Goal: Transaction & Acquisition: Purchase product/service

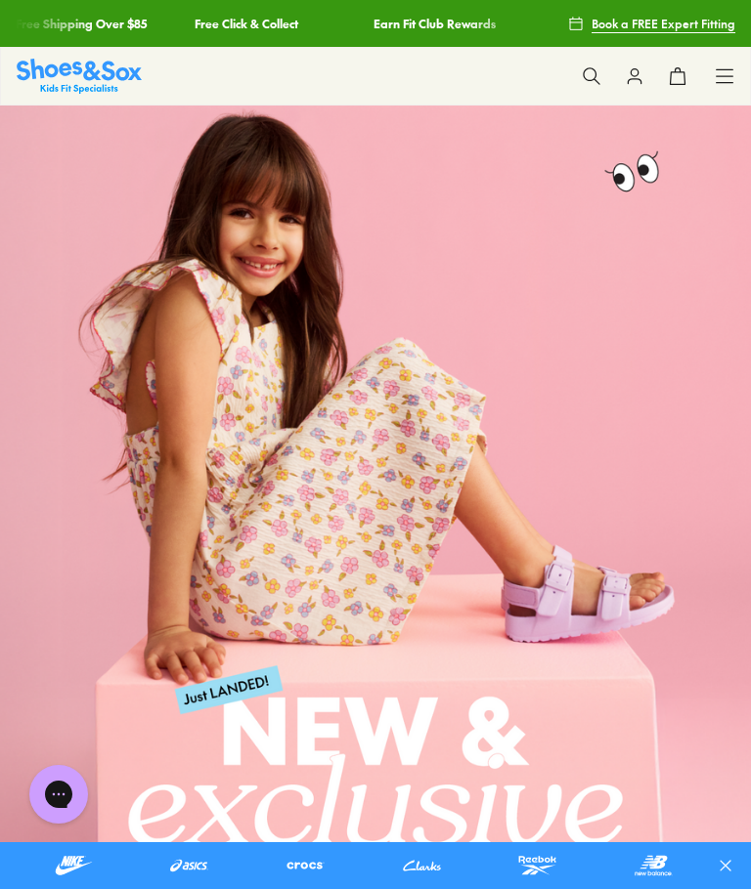
click at [727, 77] on icon at bounding box center [724, 76] width 20 height 20
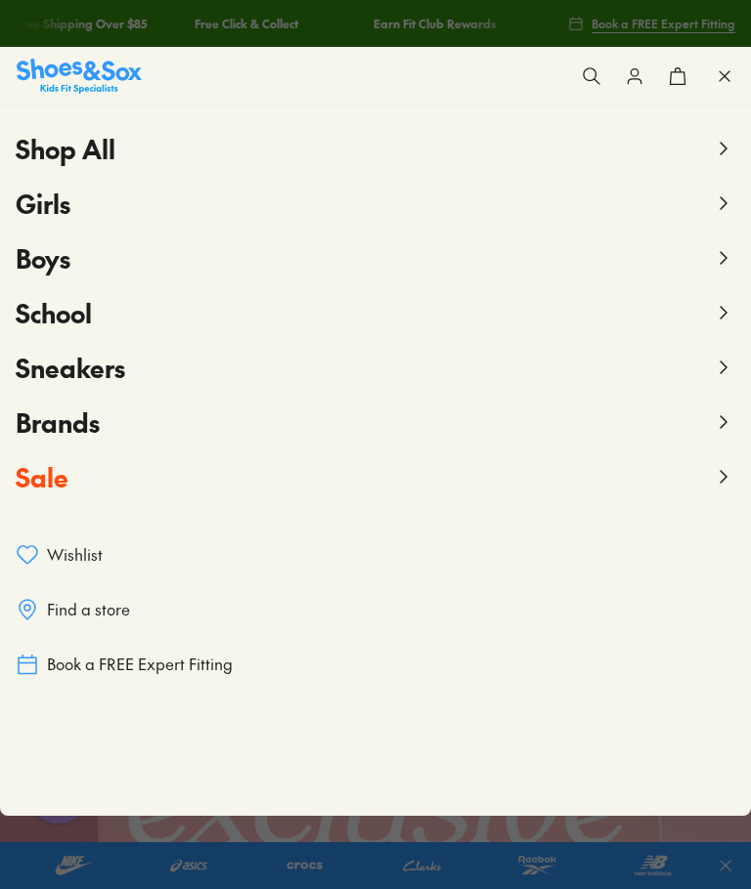
click at [78, 473] on button "Sale" at bounding box center [375, 477] width 719 height 55
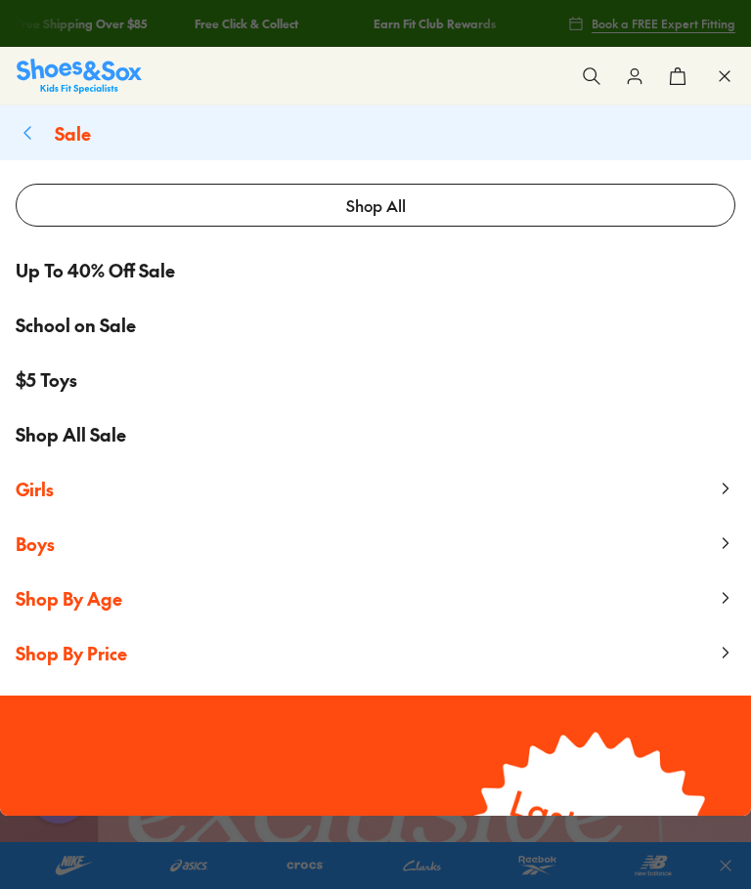
click at [40, 545] on span "Boys" at bounding box center [35, 544] width 39 height 24
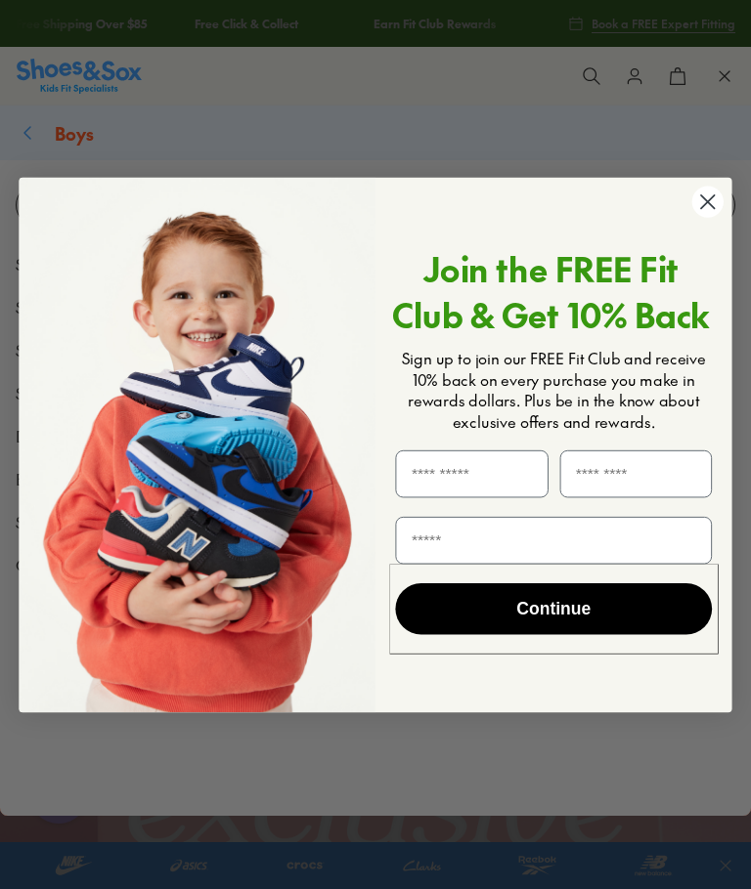
click at [714, 198] on circle "Close dialog" at bounding box center [707, 201] width 31 height 31
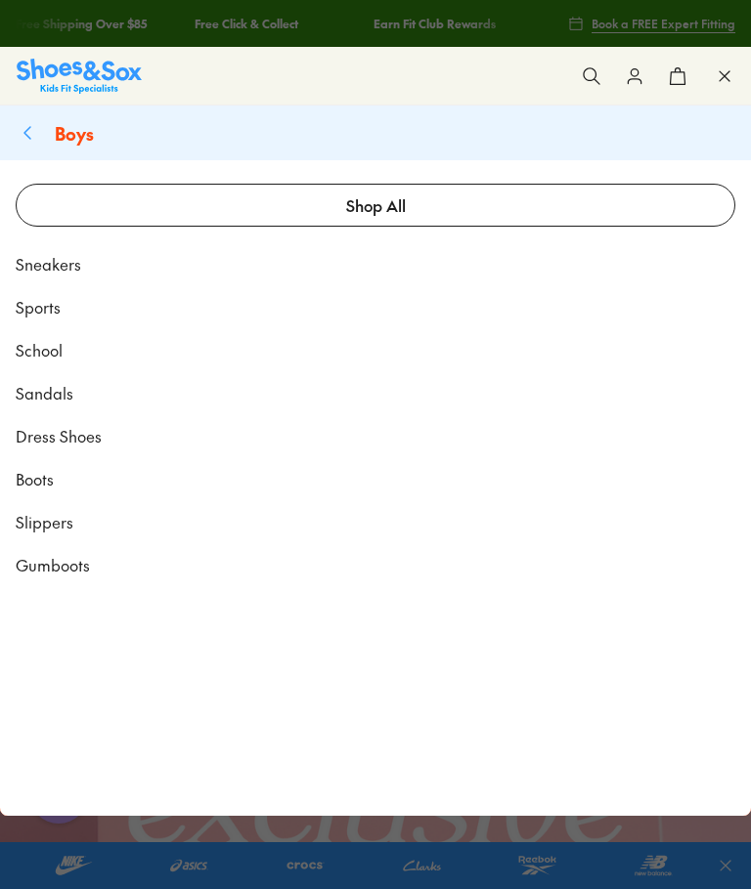
click at [54, 397] on span "Sandals" at bounding box center [45, 392] width 58 height 23
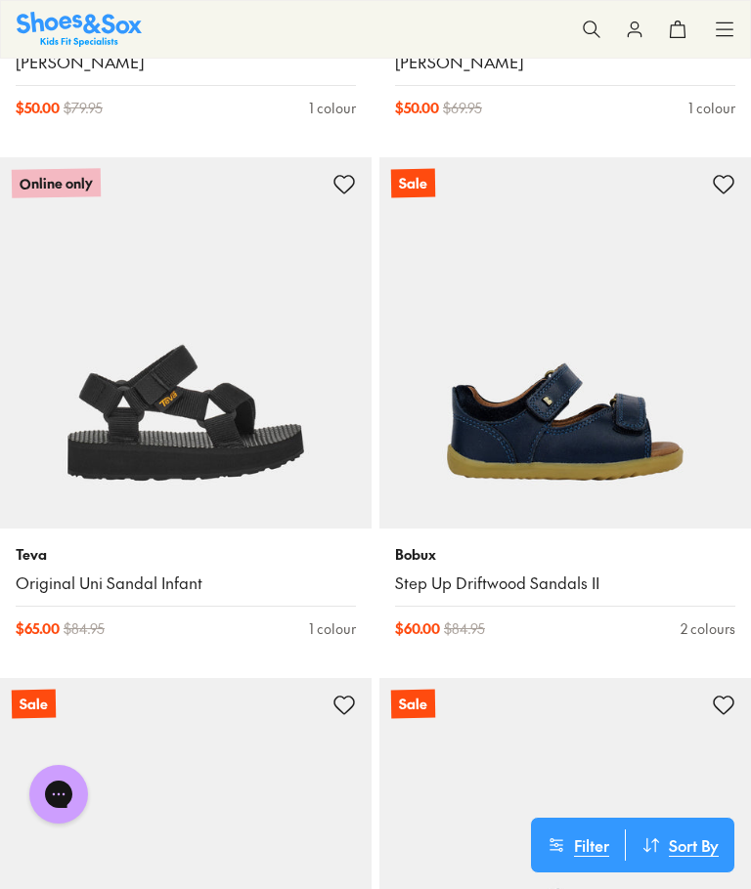
scroll to position [5911, 0]
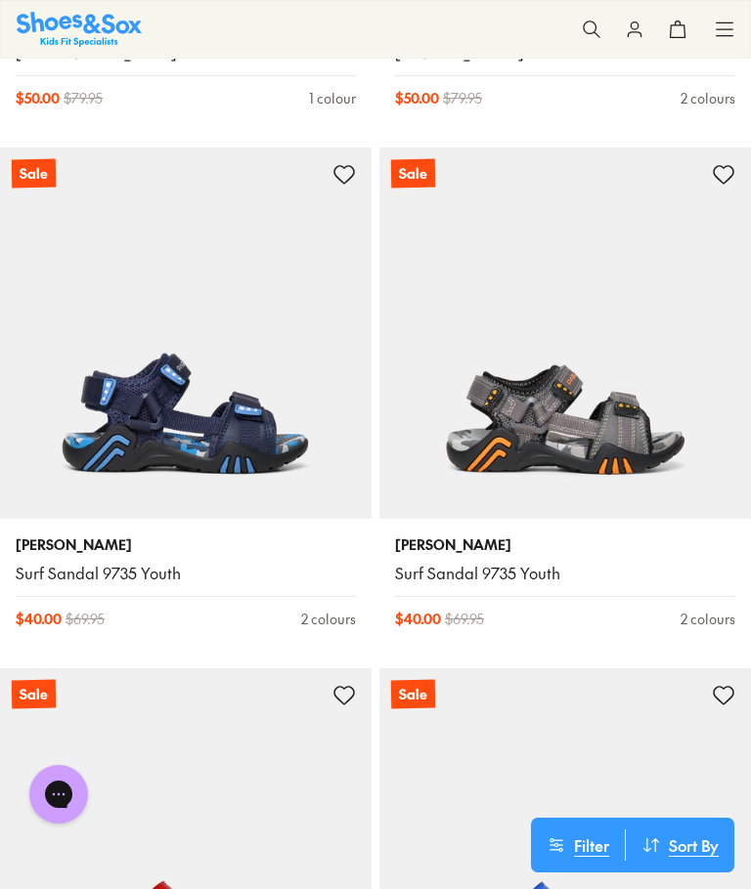
scroll to position [9039, 0]
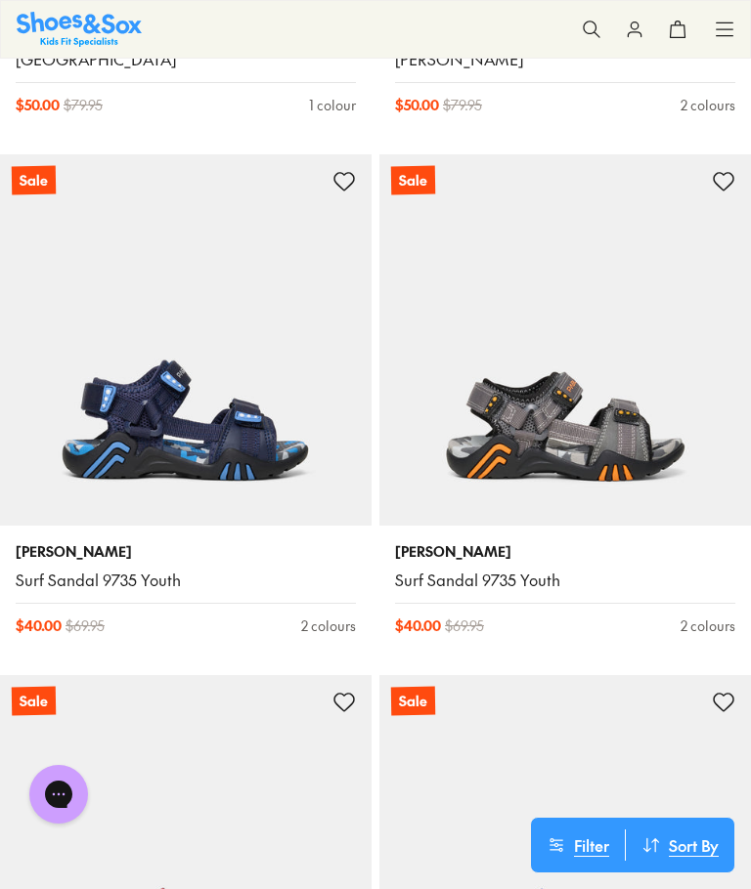
click at [239, 374] on img at bounding box center [185, 339] width 371 height 371
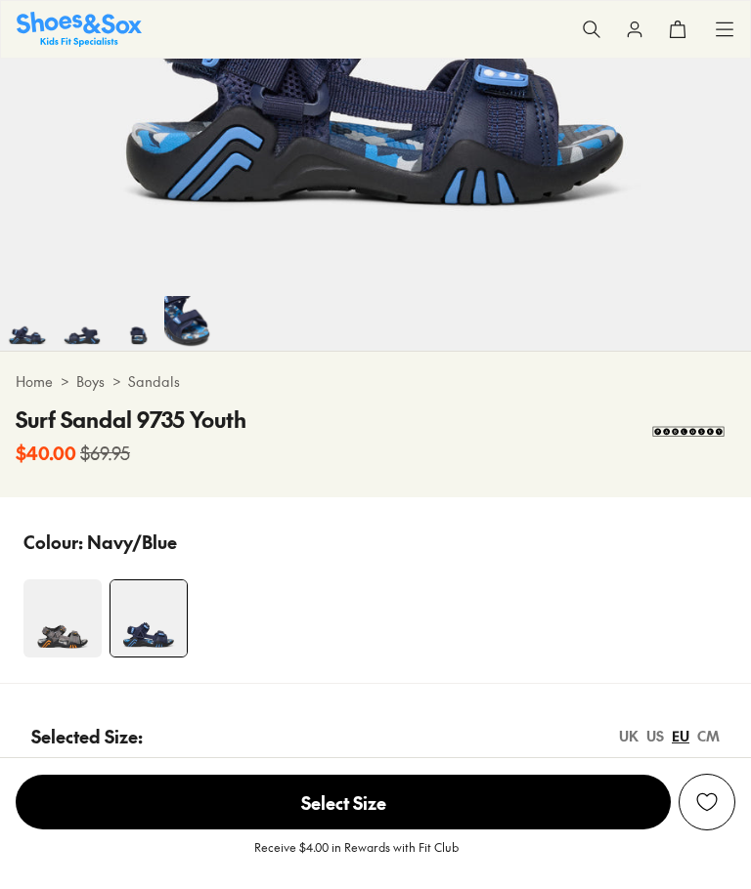
select select "*"
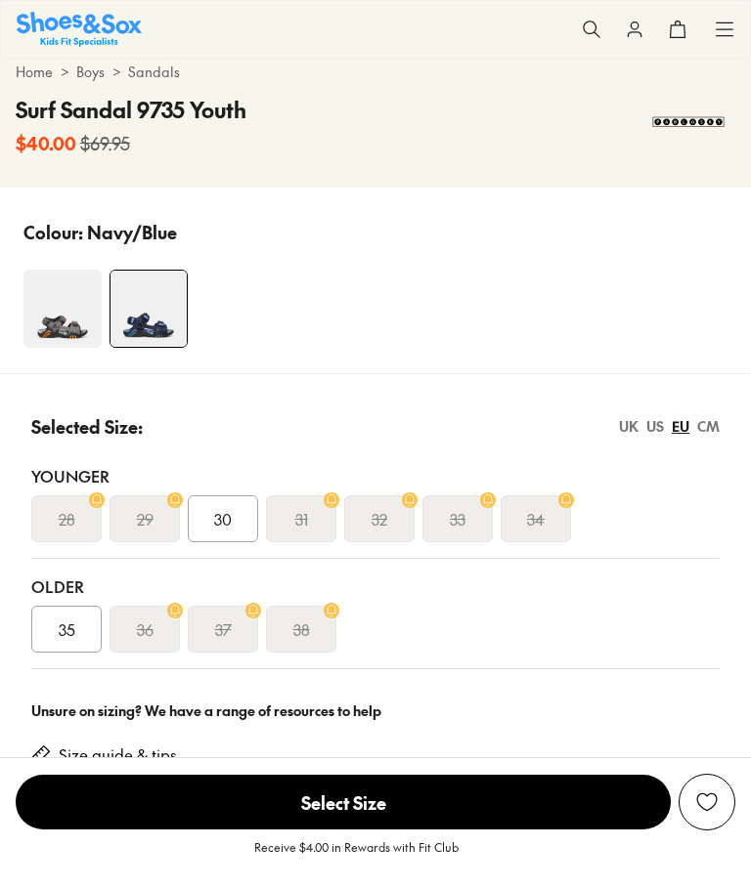
scroll to position [869, 0]
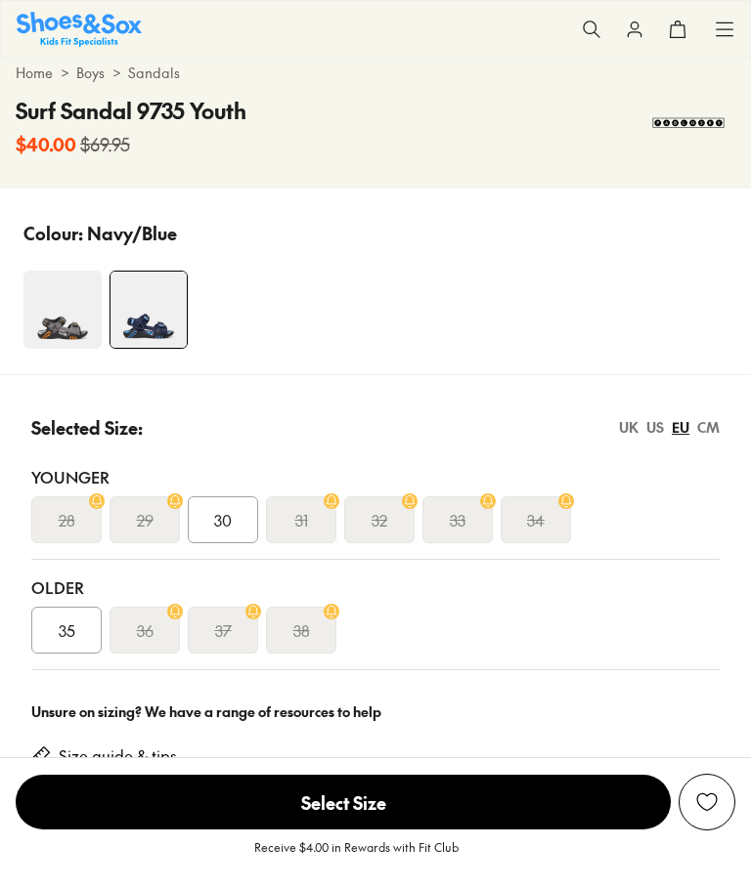
click at [634, 426] on div "UK" at bounding box center [629, 427] width 20 height 21
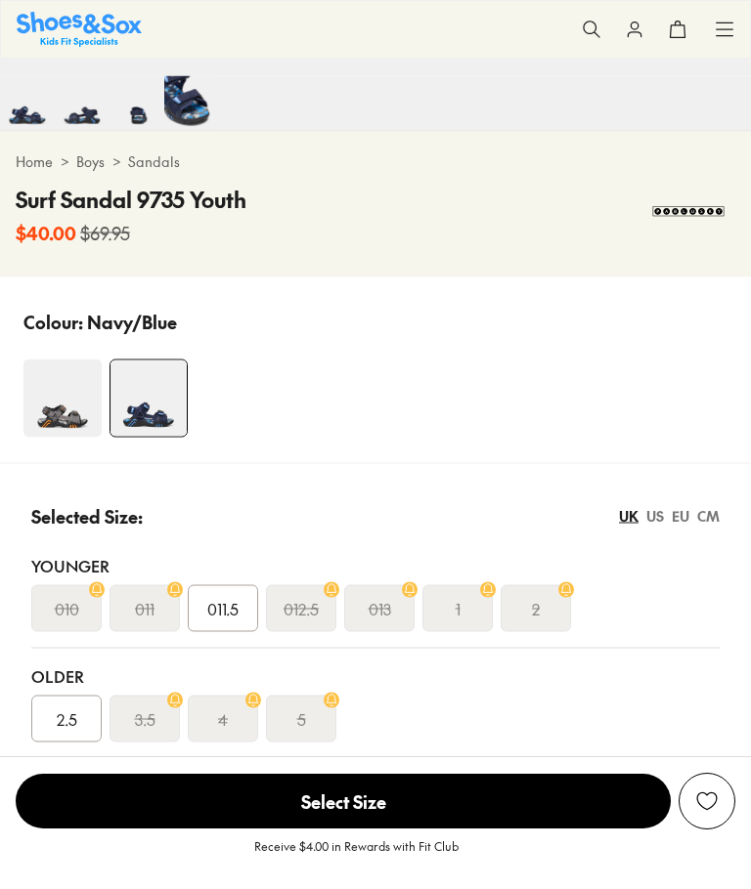
scroll to position [780, 0]
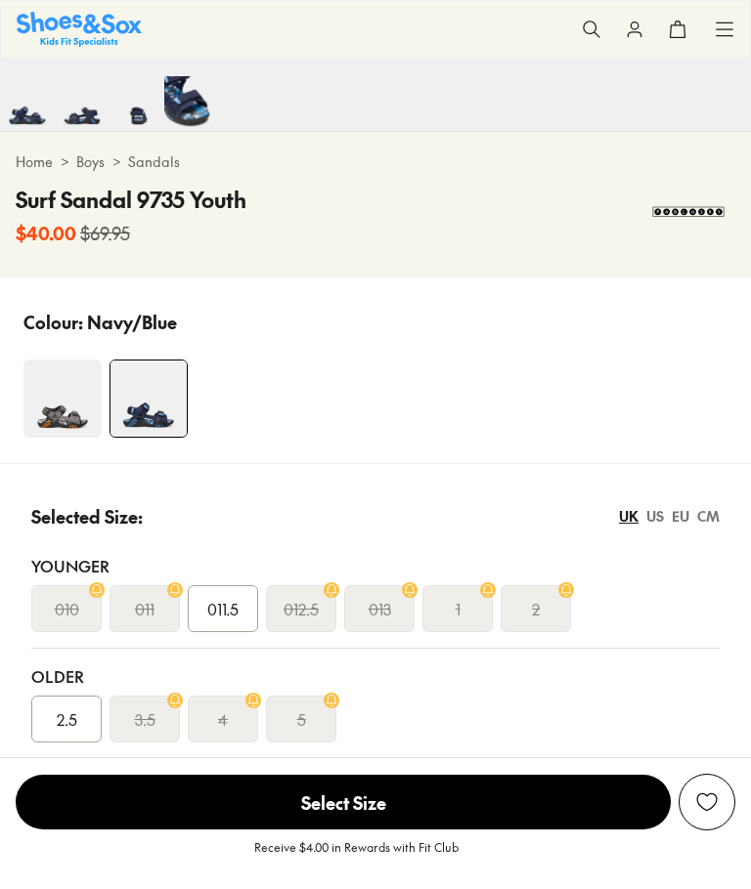
click at [53, 415] on img at bounding box center [62, 399] width 78 height 78
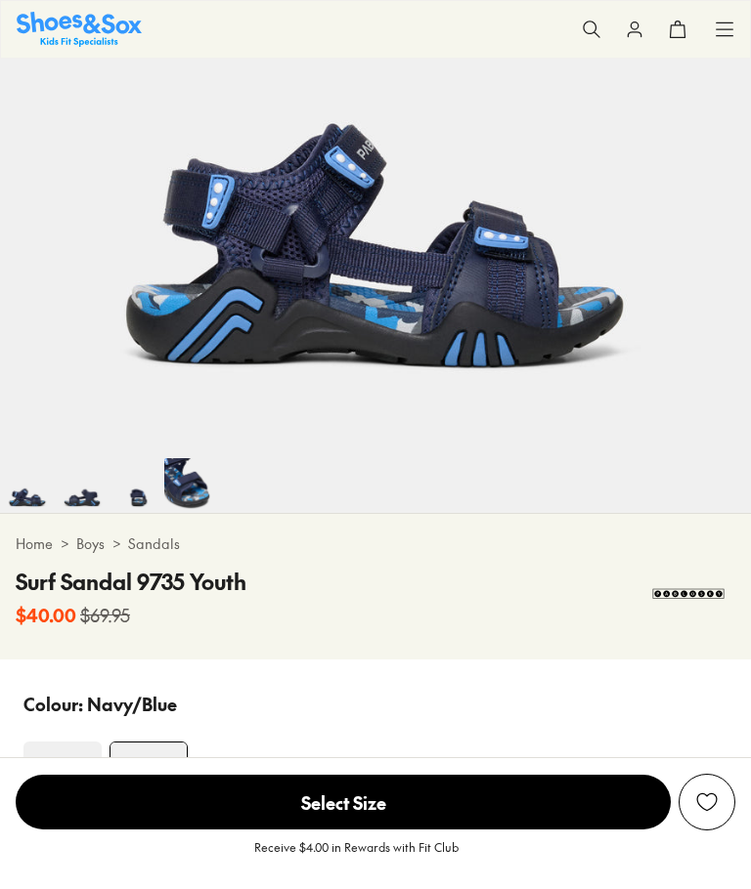
scroll to position [357, 0]
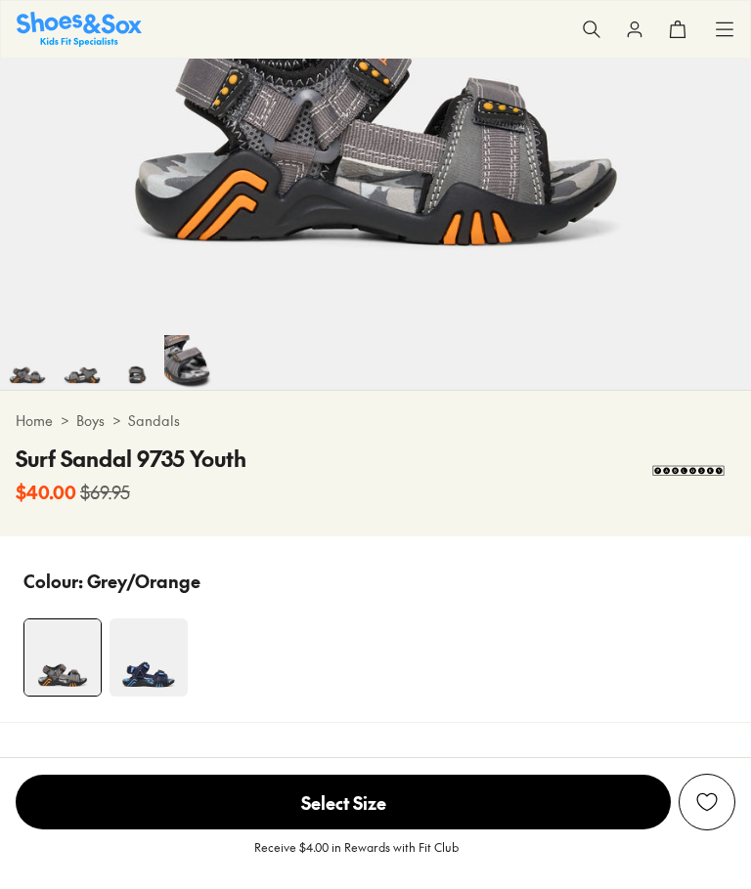
scroll to position [554, 0]
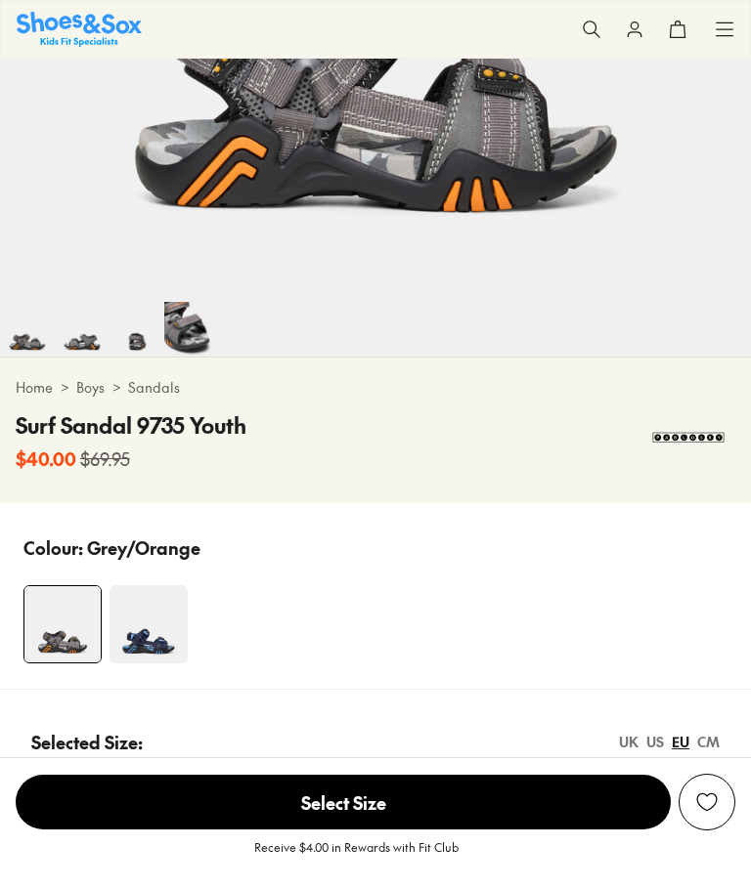
select select "*"
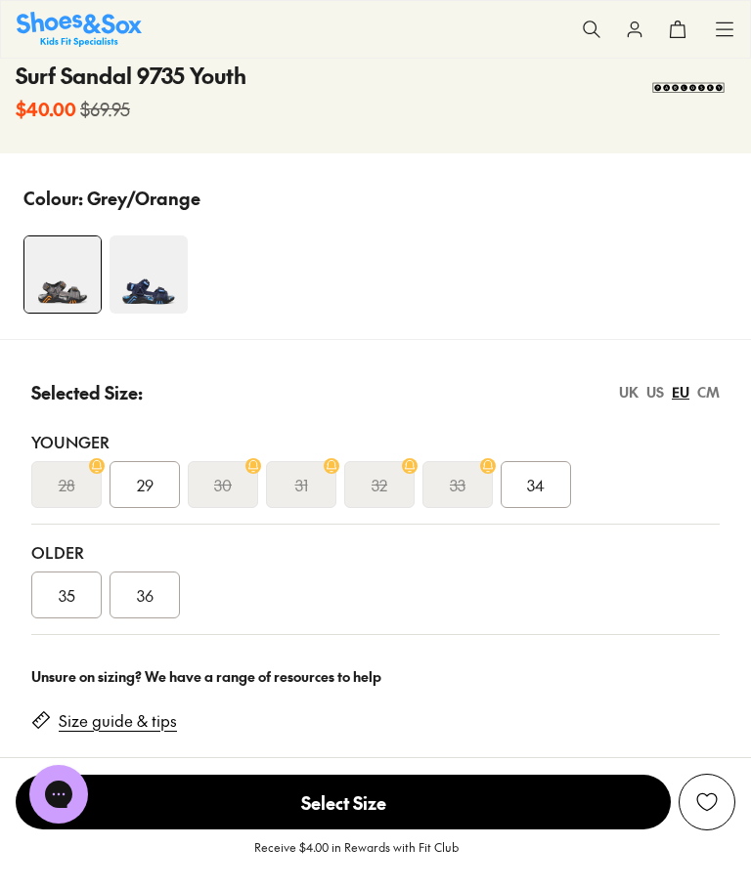
scroll to position [0, 0]
click at [632, 393] on div "UK" at bounding box center [629, 392] width 20 height 21
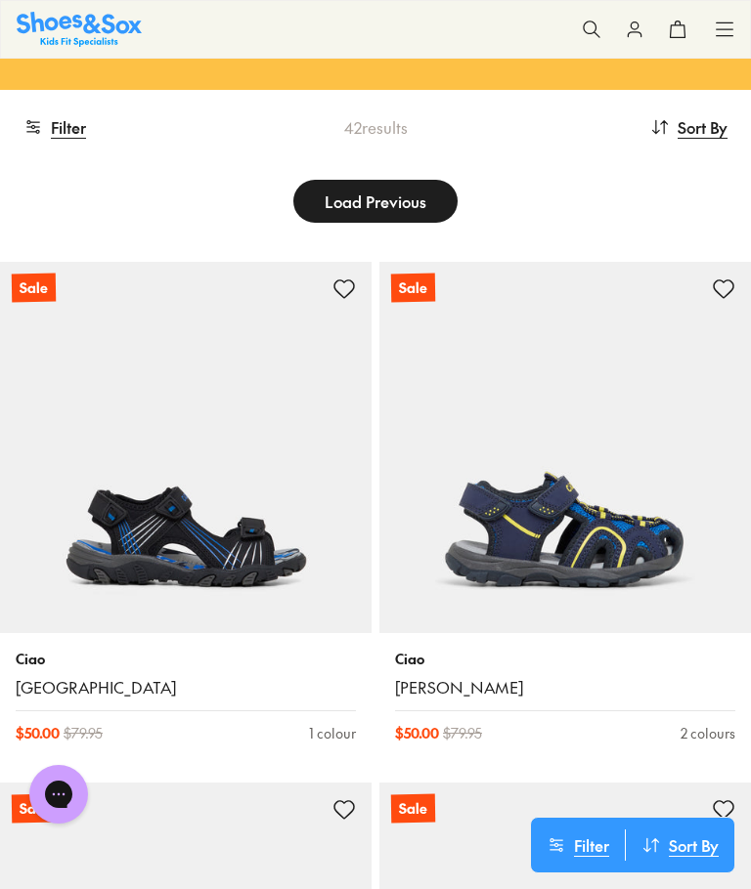
scroll to position [175, 0]
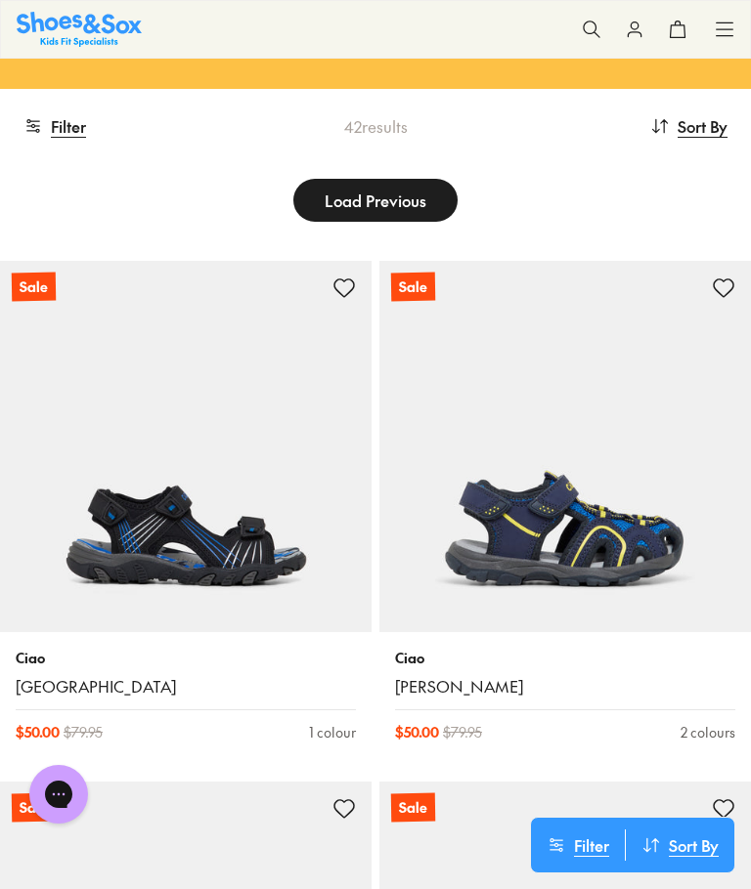
click at [257, 556] on img at bounding box center [185, 446] width 371 height 371
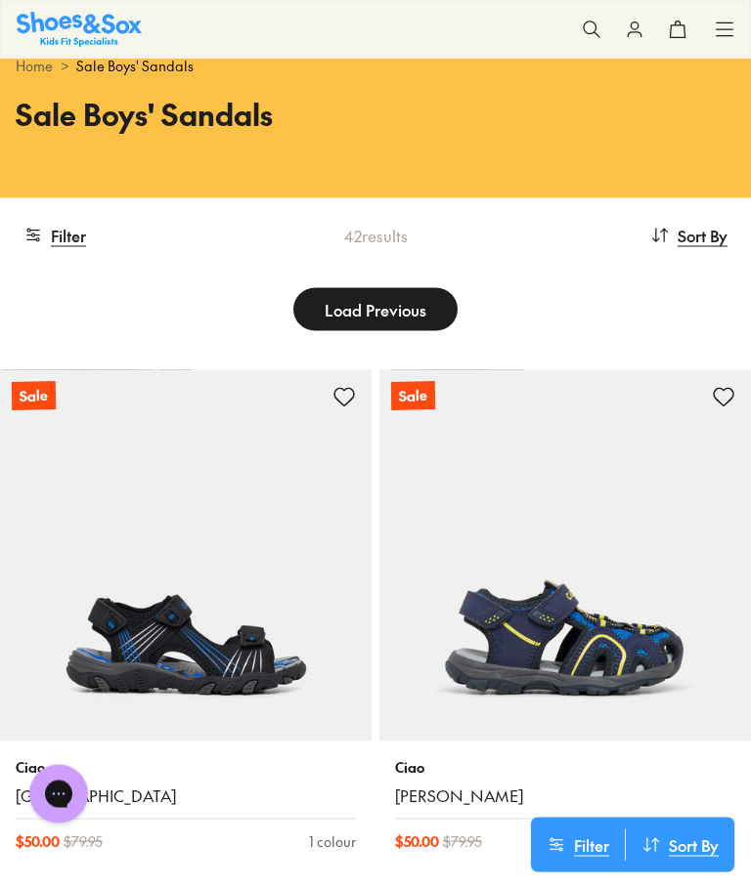
scroll to position [0, 0]
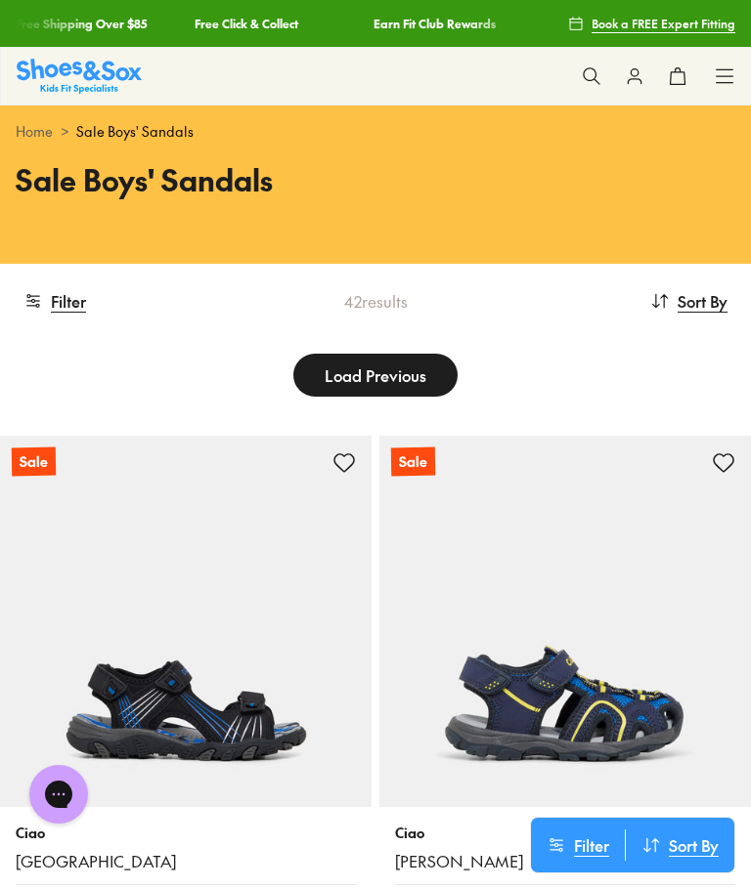
click at [696, 301] on span "Sort By" at bounding box center [702, 300] width 50 height 23
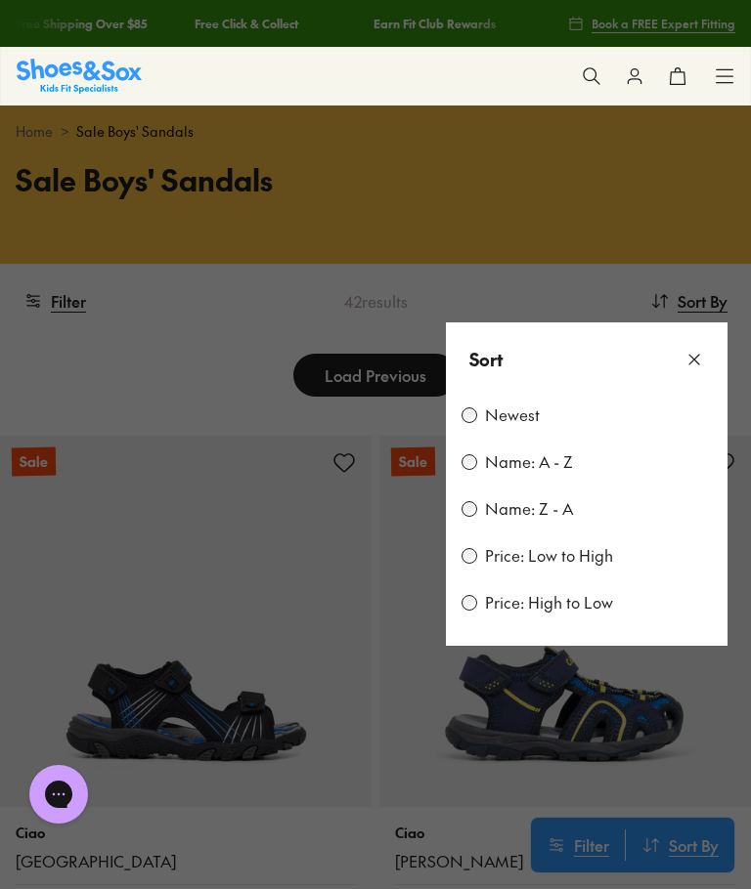
click at [485, 557] on label "Price: Low to High" at bounding box center [549, 556] width 128 height 22
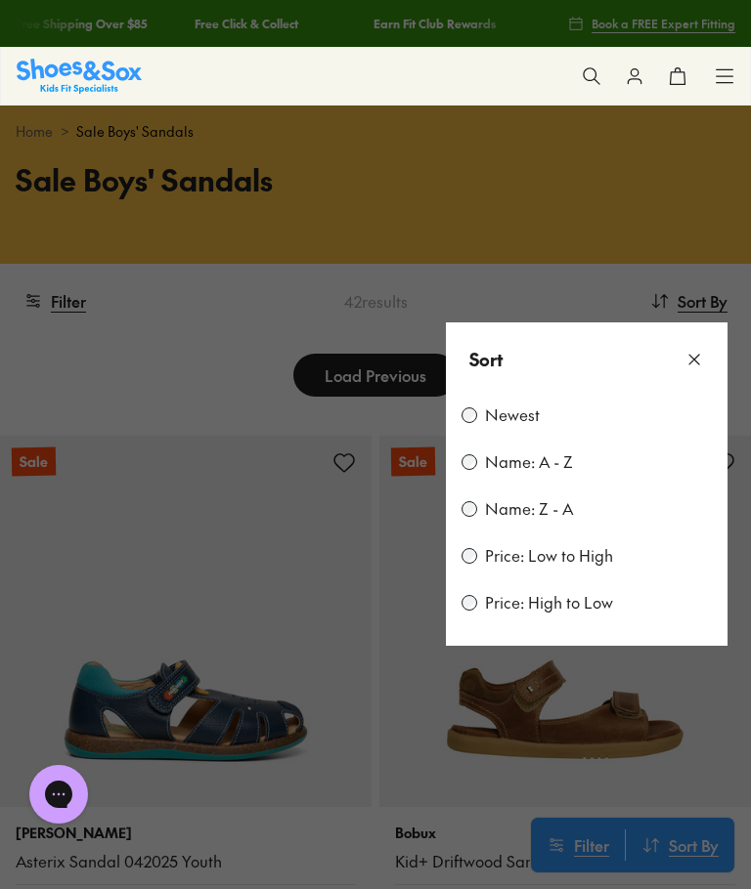
click at [686, 751] on button at bounding box center [375, 444] width 751 height 889
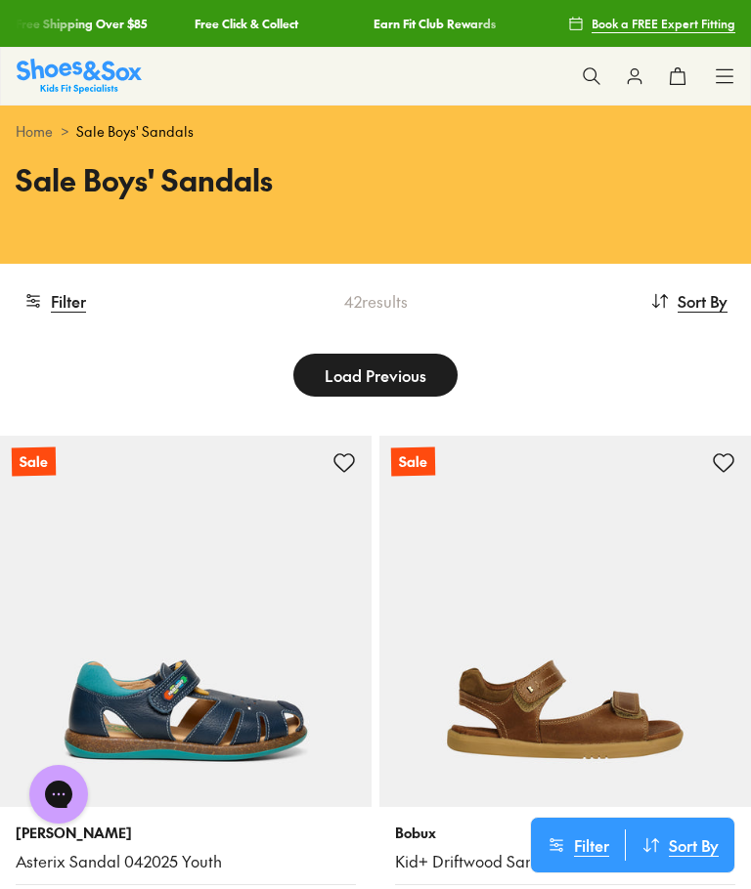
click at [74, 308] on button "Filter" at bounding box center [54, 301] width 63 height 43
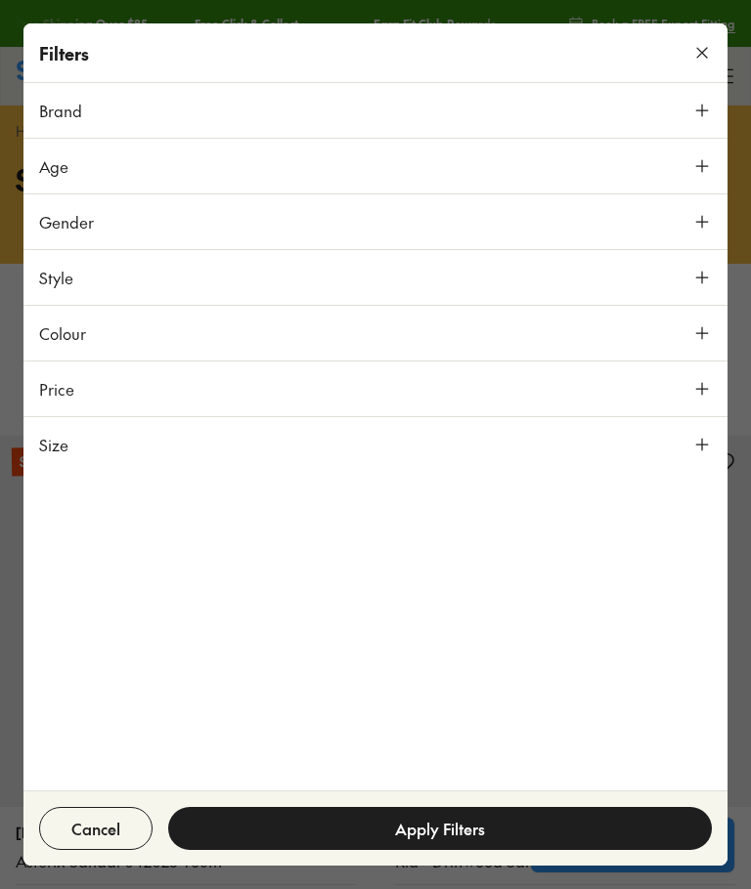
click at [703, 169] on icon at bounding box center [702, 166] width 20 height 20
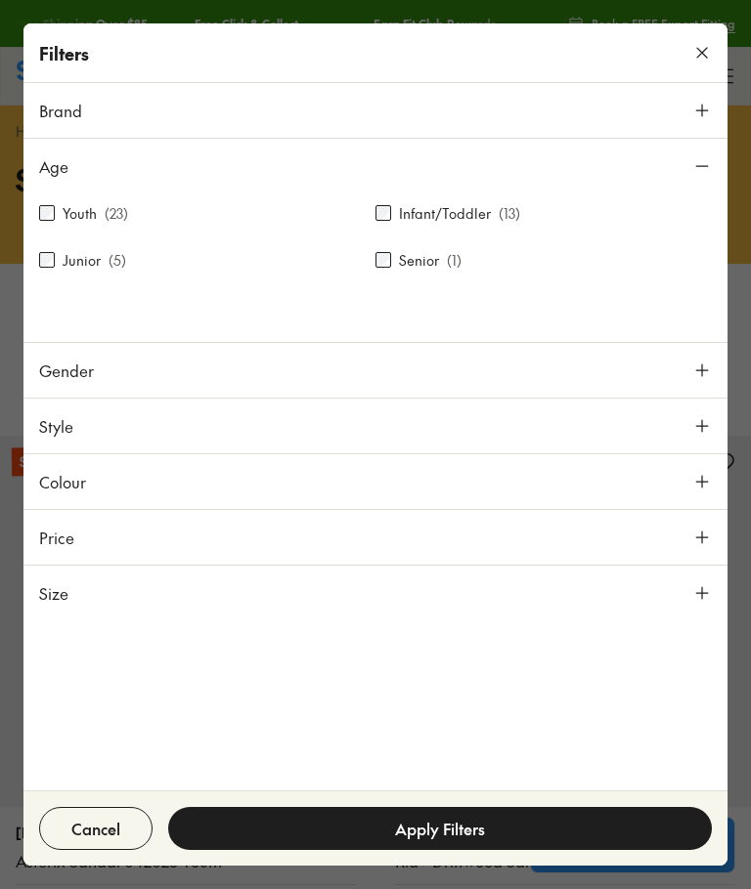
click at [393, 208] on div "Infant/Toddler ( 13 )" at bounding box center [543, 212] width 336 height 23
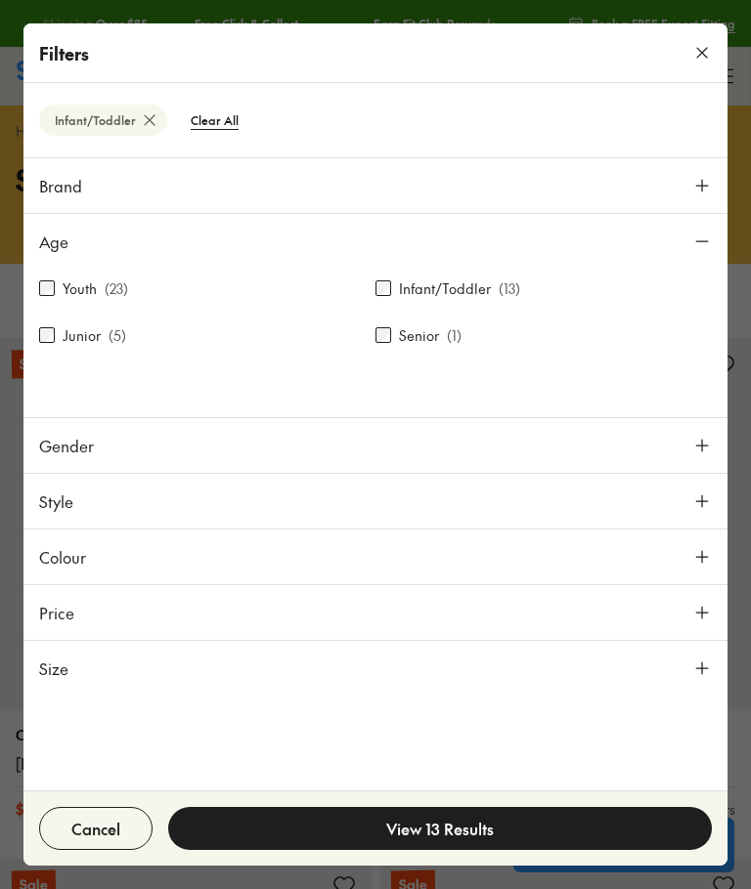
click at [702, 450] on use at bounding box center [702, 446] width 12 height 12
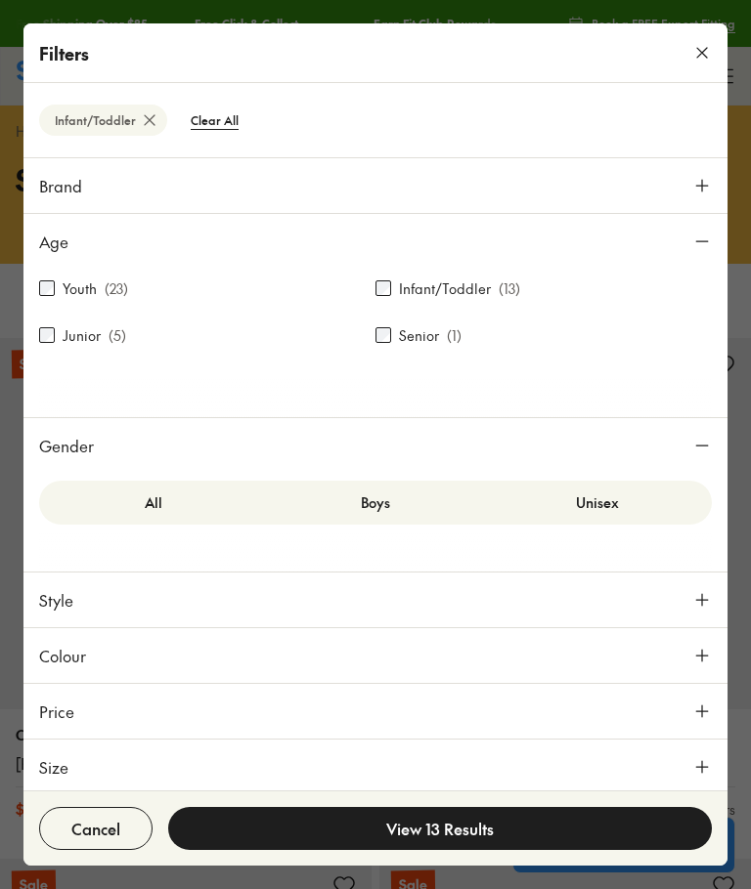
click at [444, 822] on button "View 13 Results" at bounding box center [439, 828] width 543 height 43
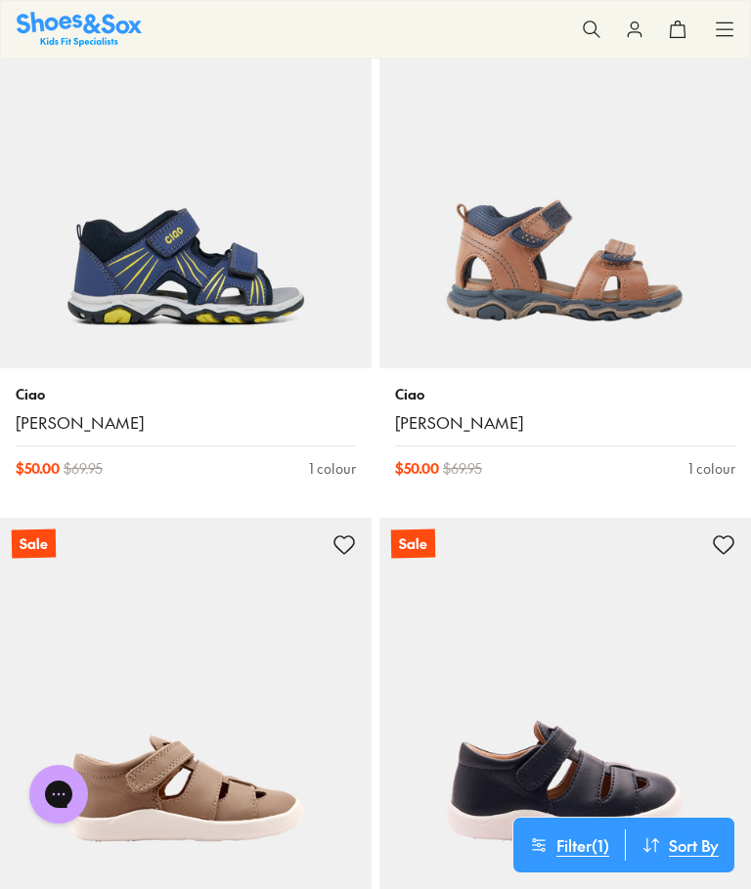
scroll to position [869, 0]
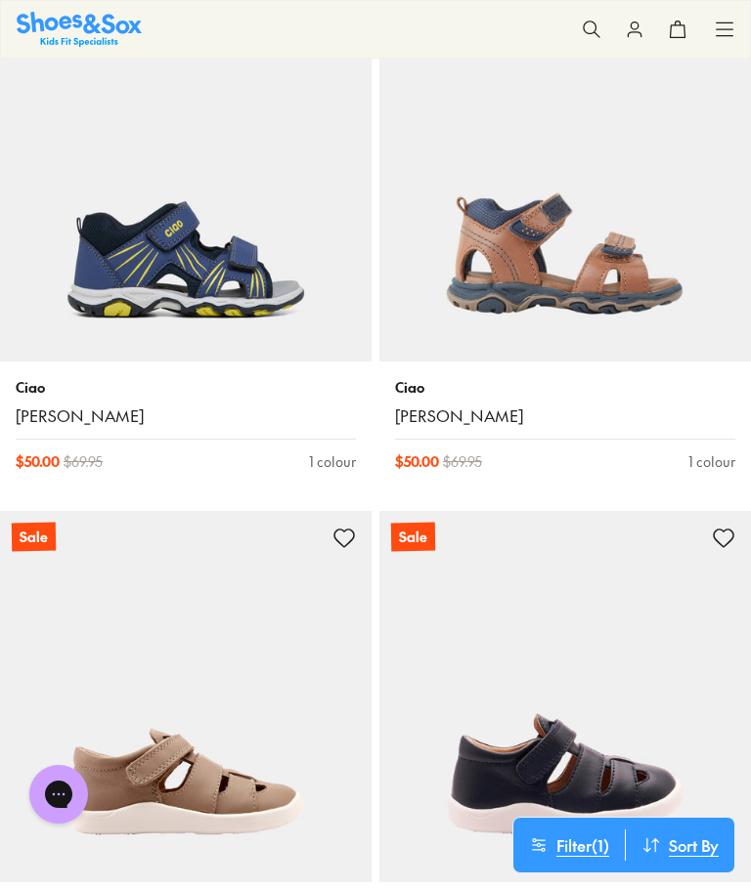
click at [597, 220] on img at bounding box center [564, 175] width 371 height 371
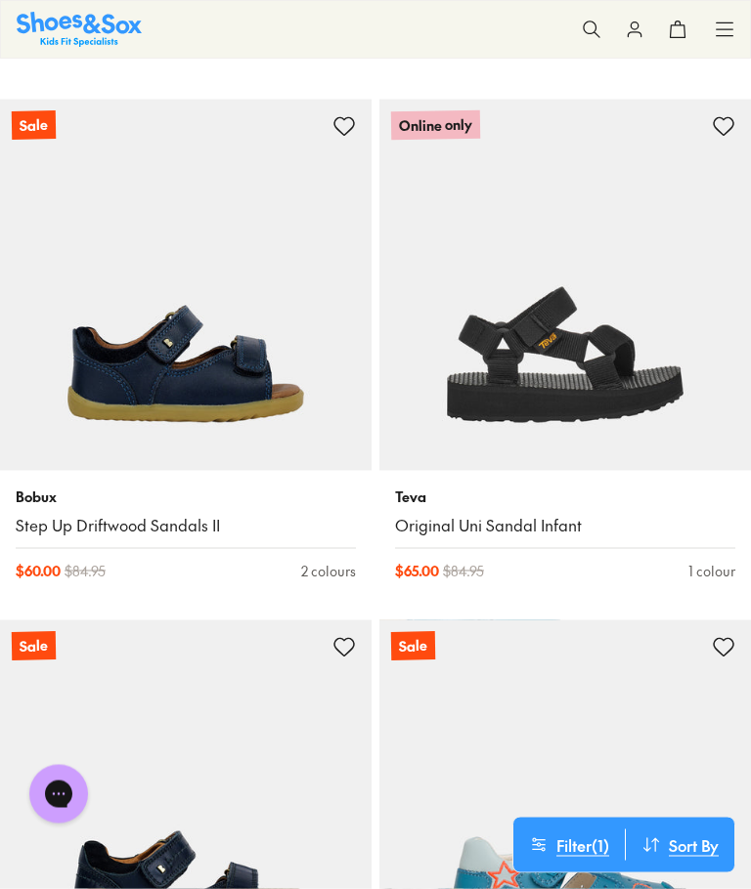
scroll to position [2323, 0]
click at [576, 376] on img at bounding box center [564, 284] width 371 height 371
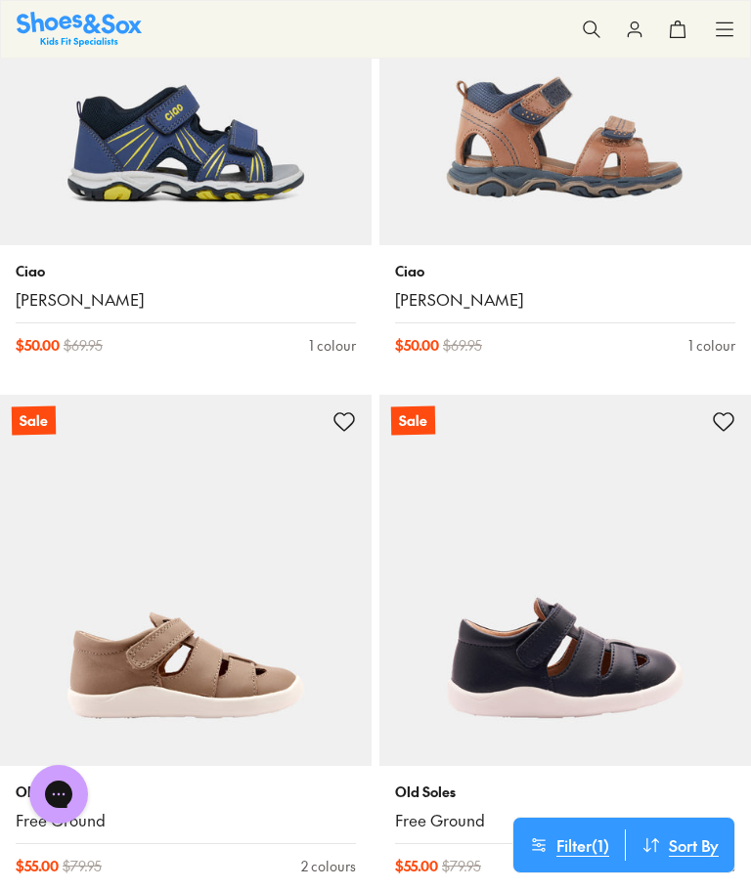
scroll to position [0, 0]
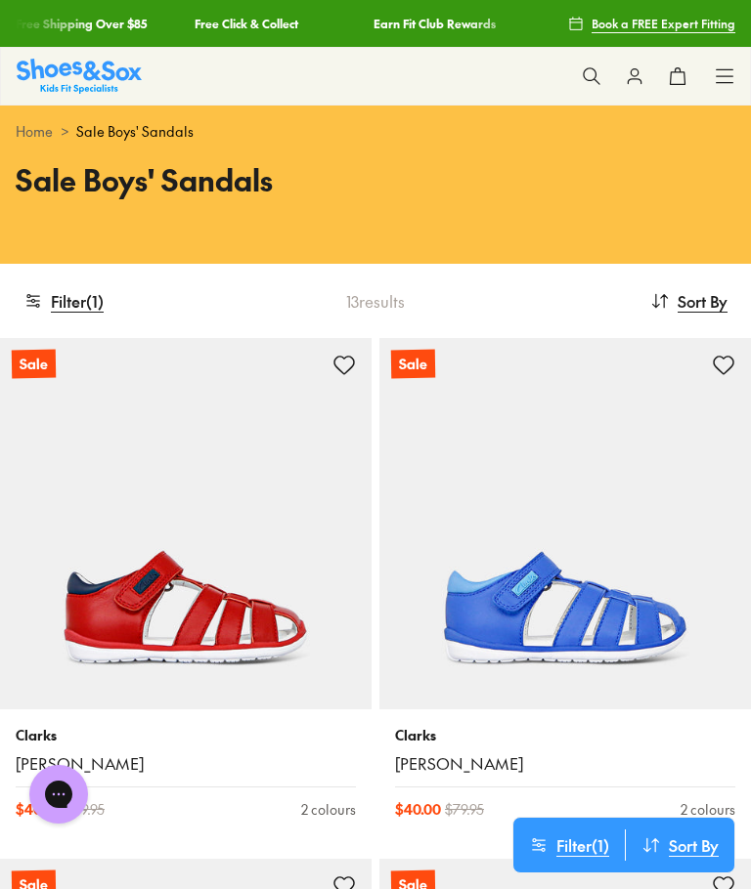
click at [600, 86] on button at bounding box center [591, 76] width 43 height 43
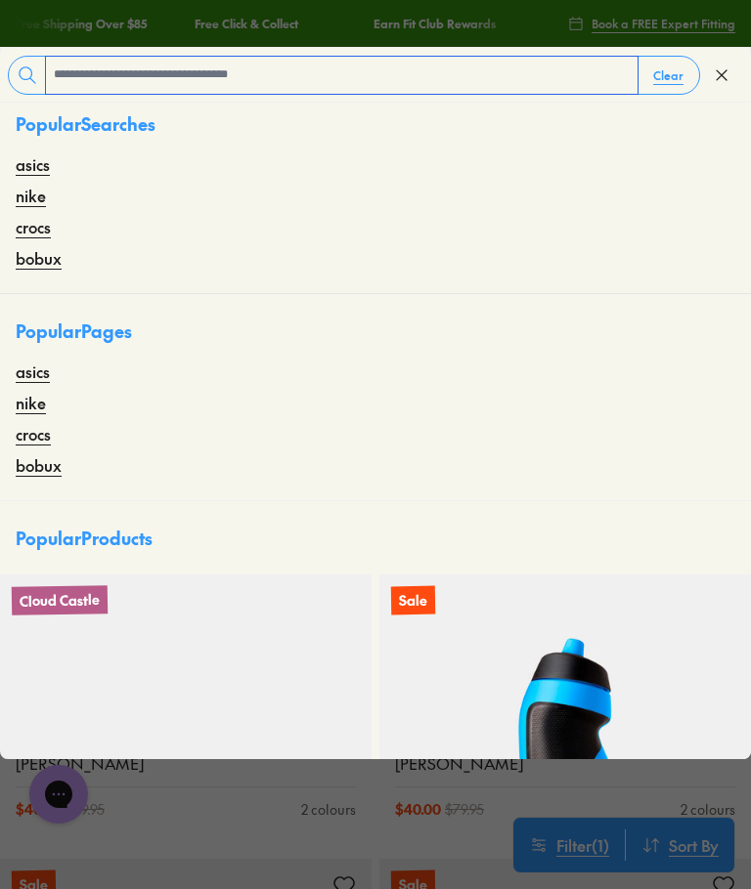
click at [462, 79] on input "text" at bounding box center [341, 75] width 591 height 37
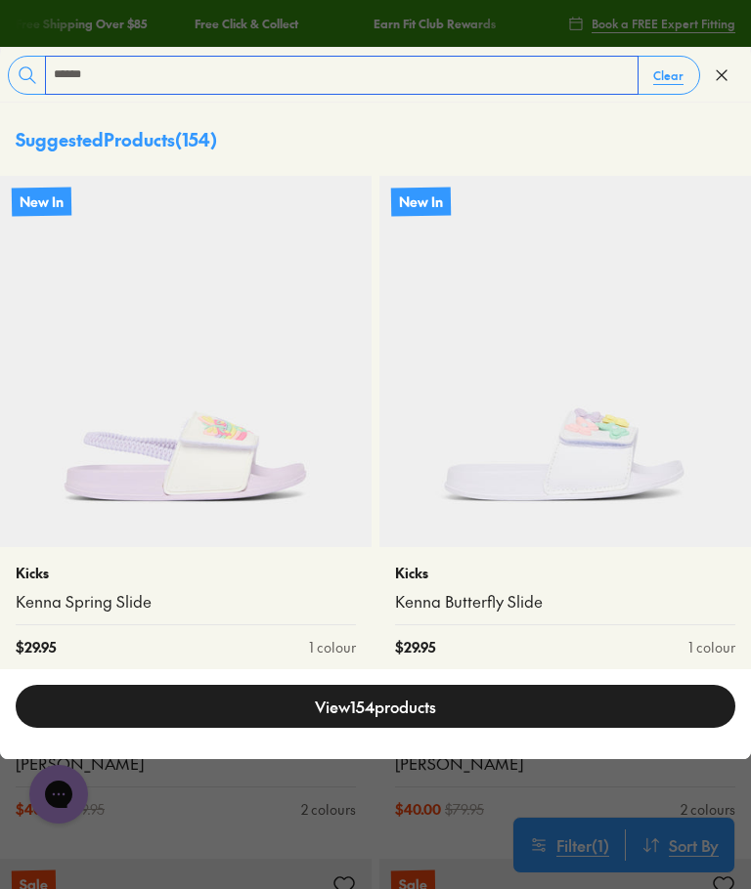
type input "******"
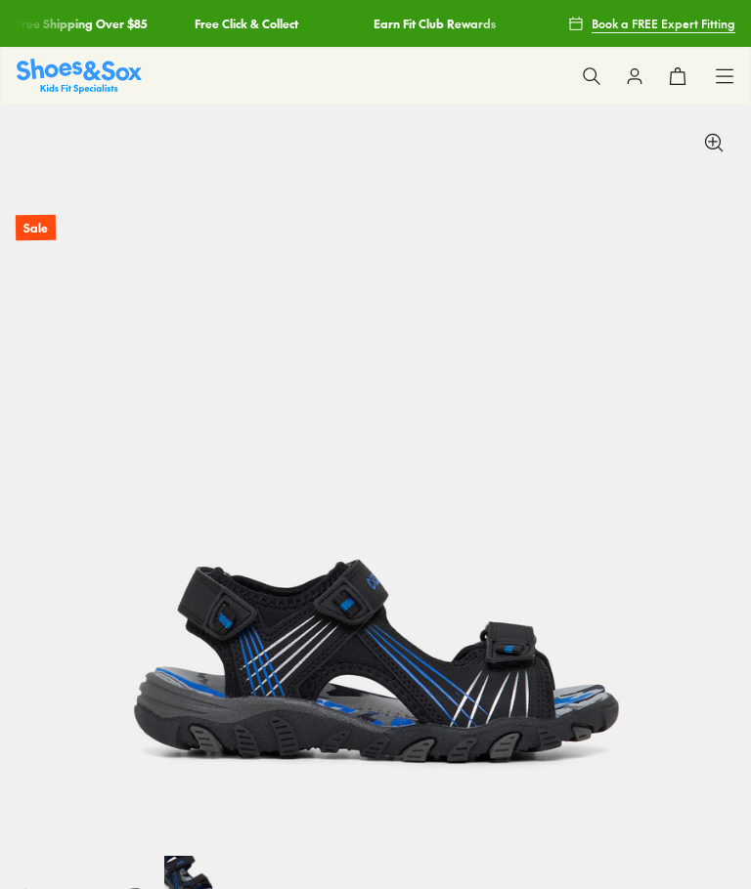
scroll to position [400, 0]
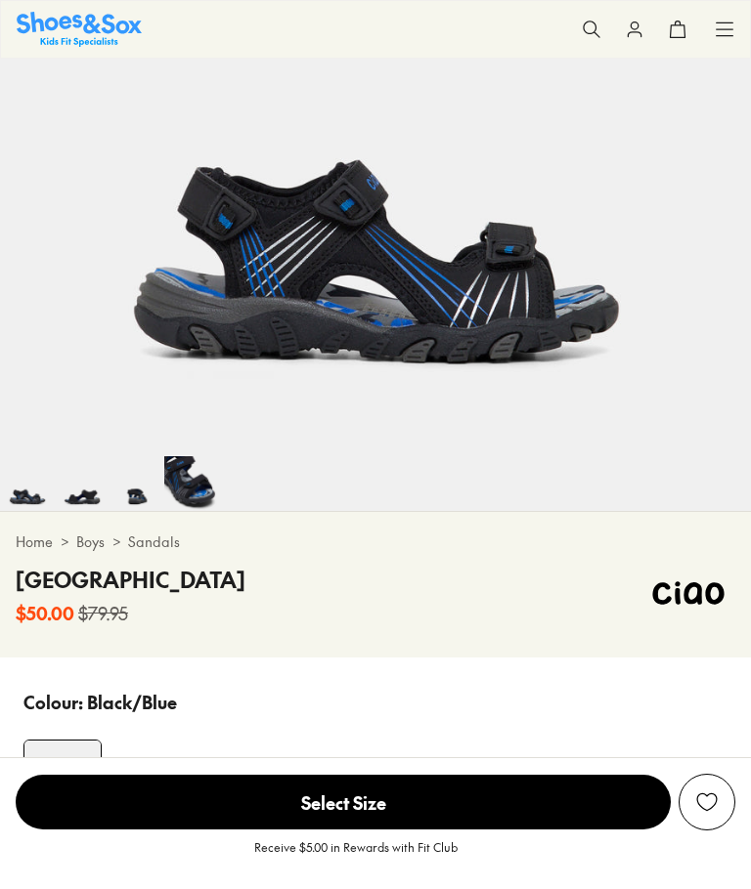
select select "*"
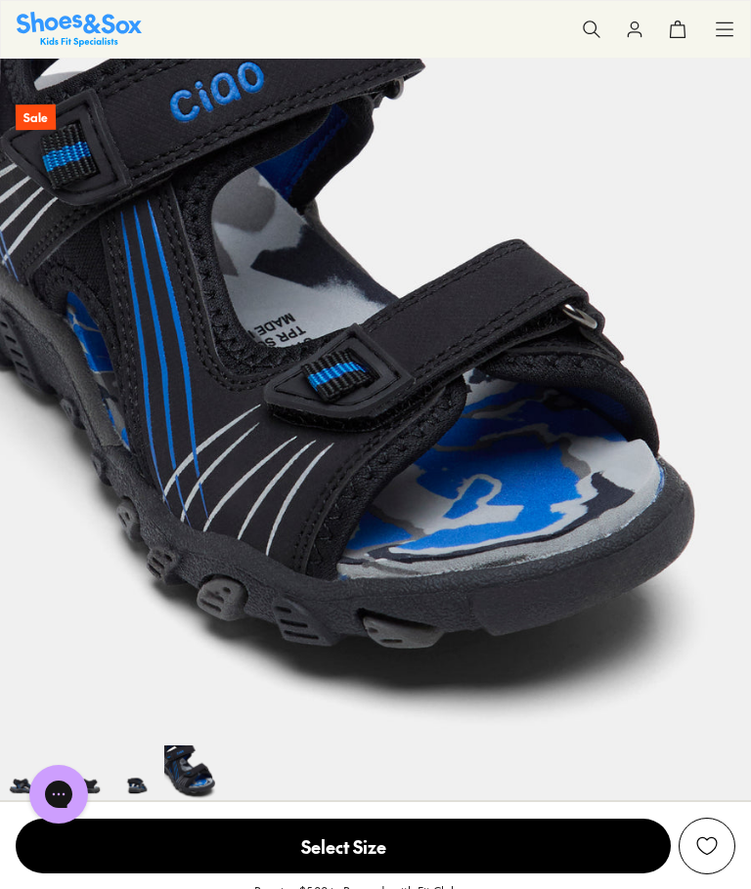
scroll to position [0, 0]
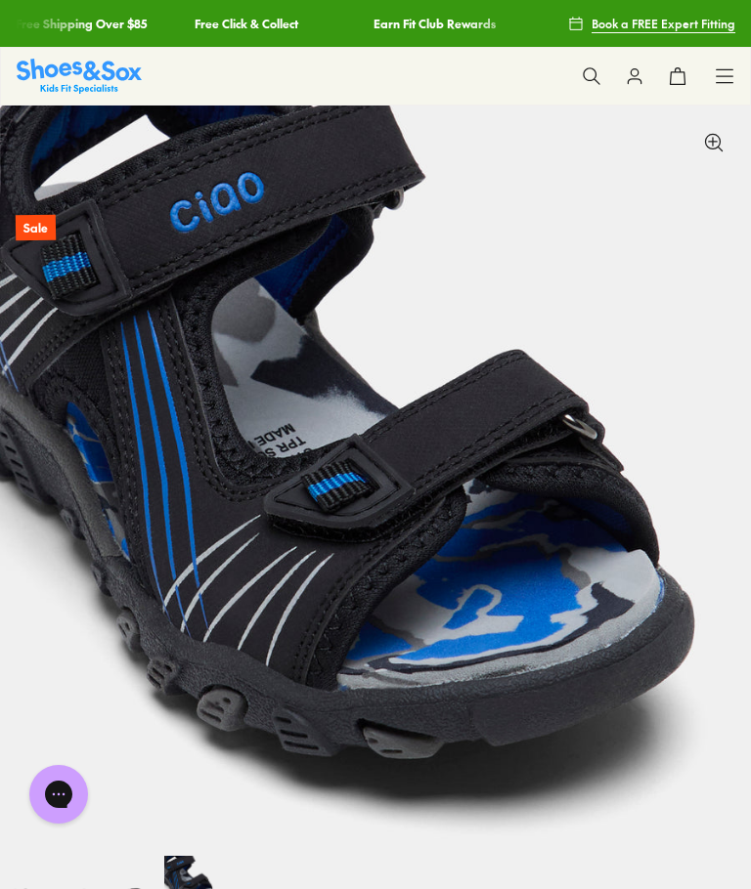
click at [627, 150] on img at bounding box center [375, 481] width 751 height 751
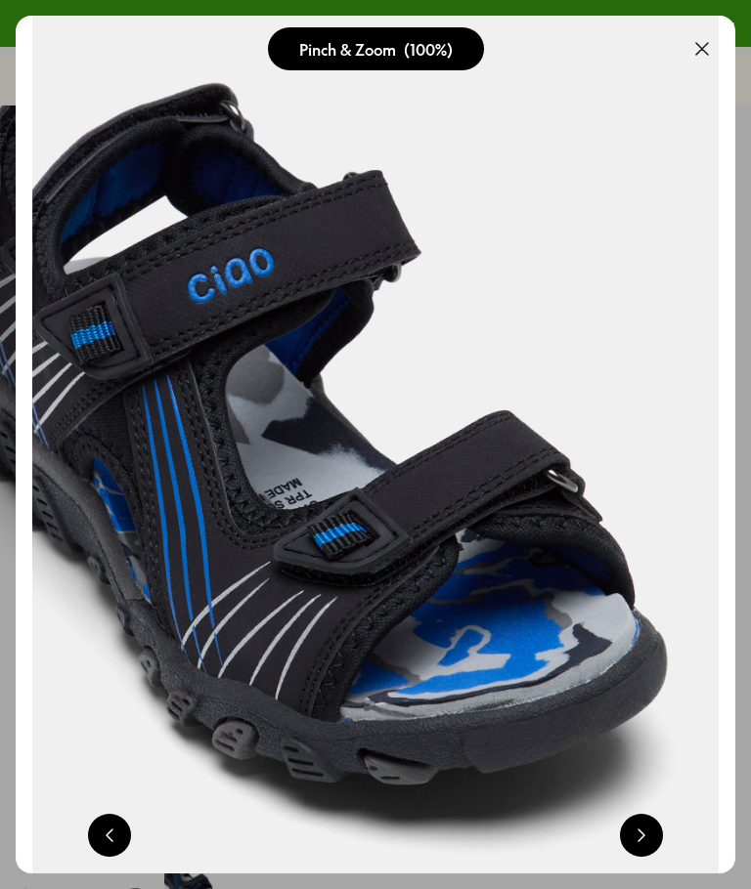
scroll to position [0, 2877]
click at [700, 33] on button at bounding box center [701, 48] width 43 height 43
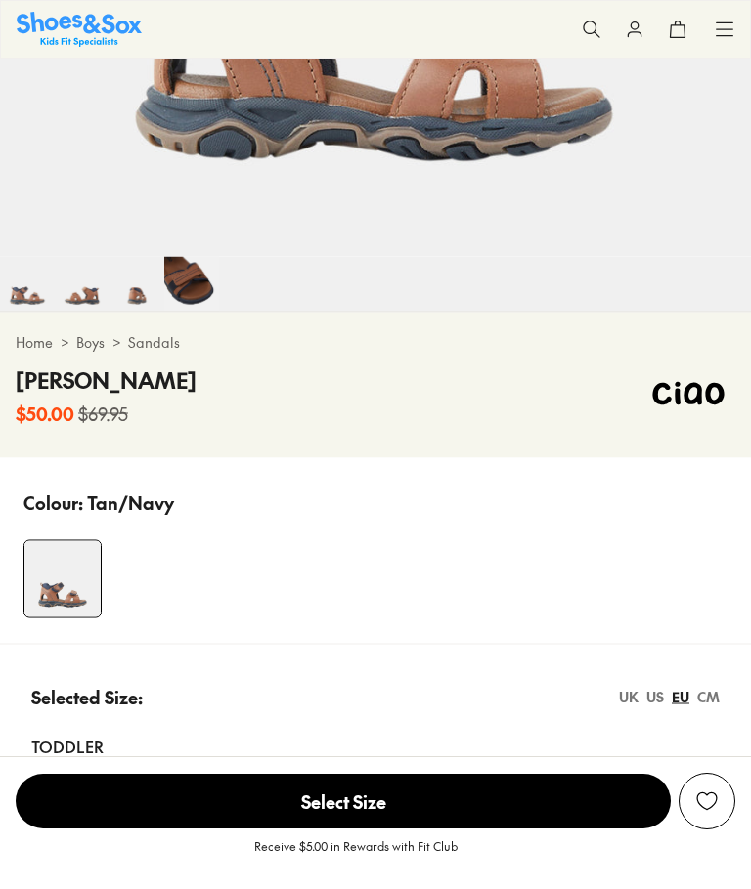
select select "*"
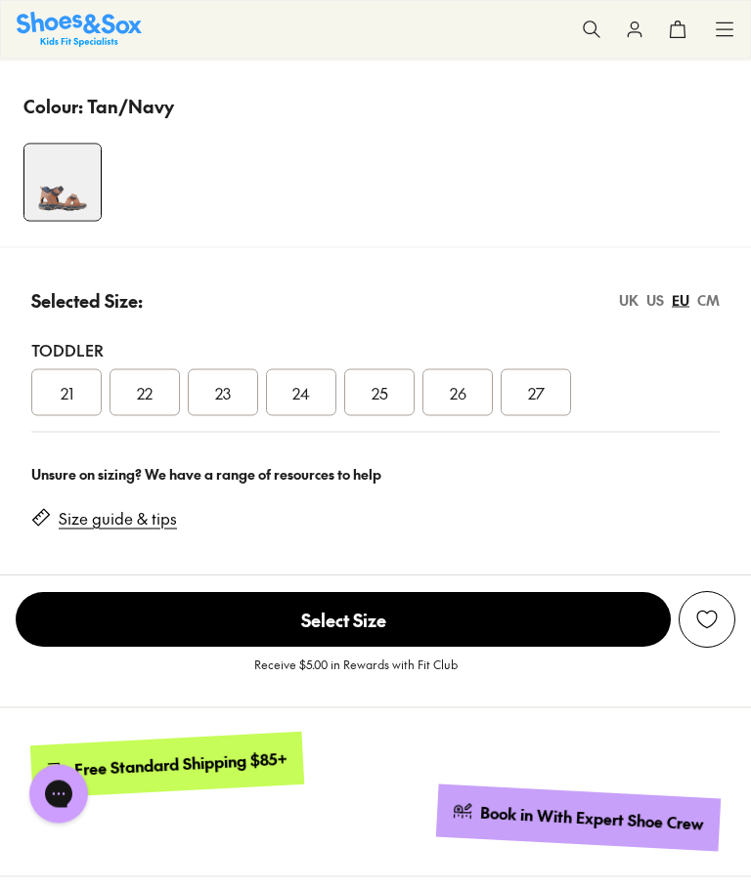
scroll to position [1003, 0]
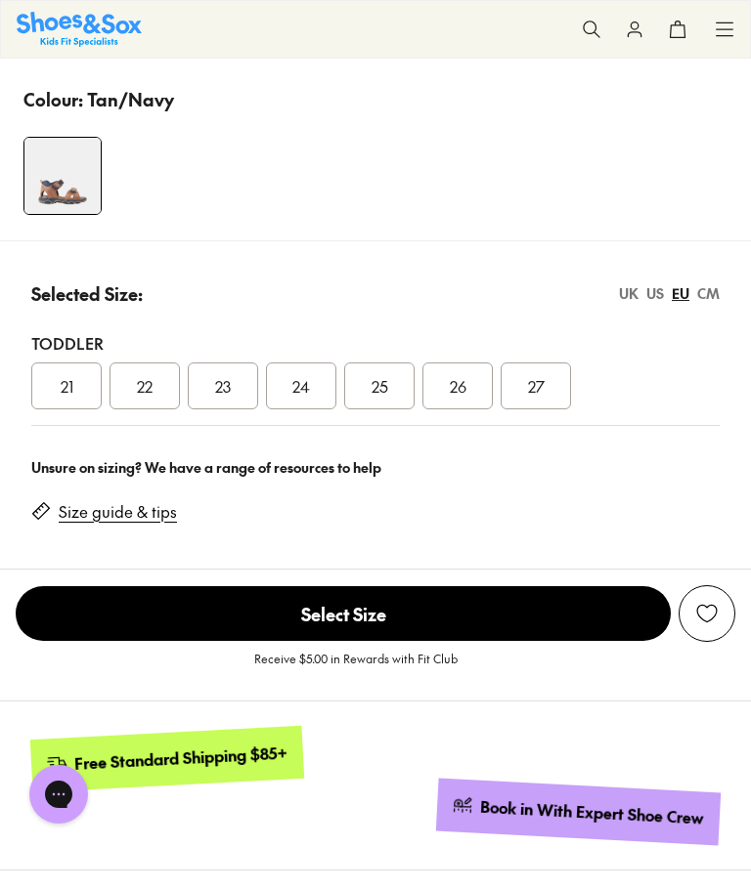
click at [634, 286] on div "UK" at bounding box center [629, 293] width 20 height 21
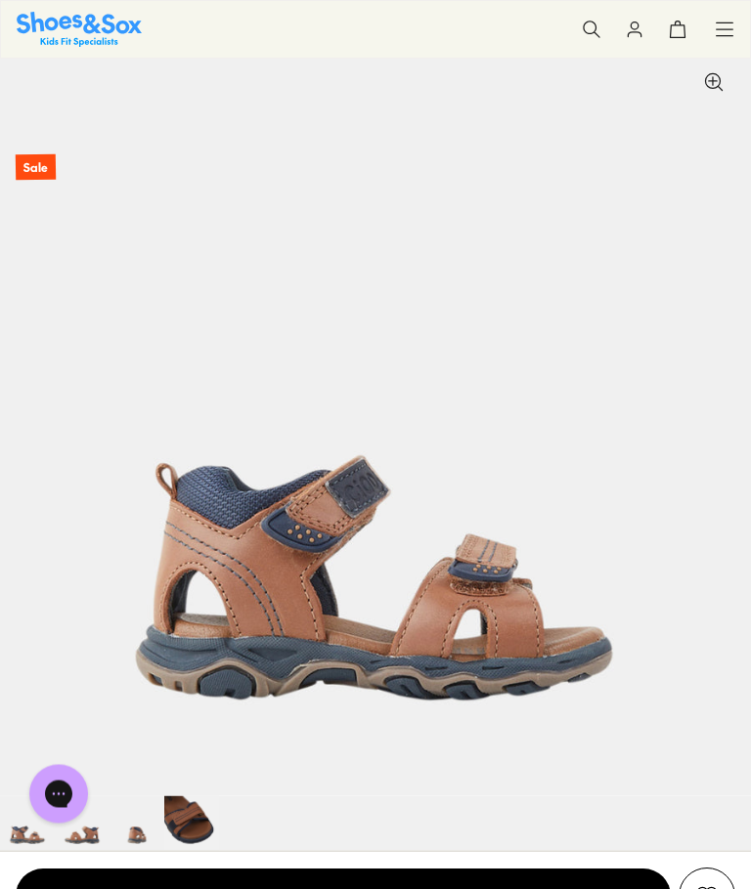
scroll to position [0, 0]
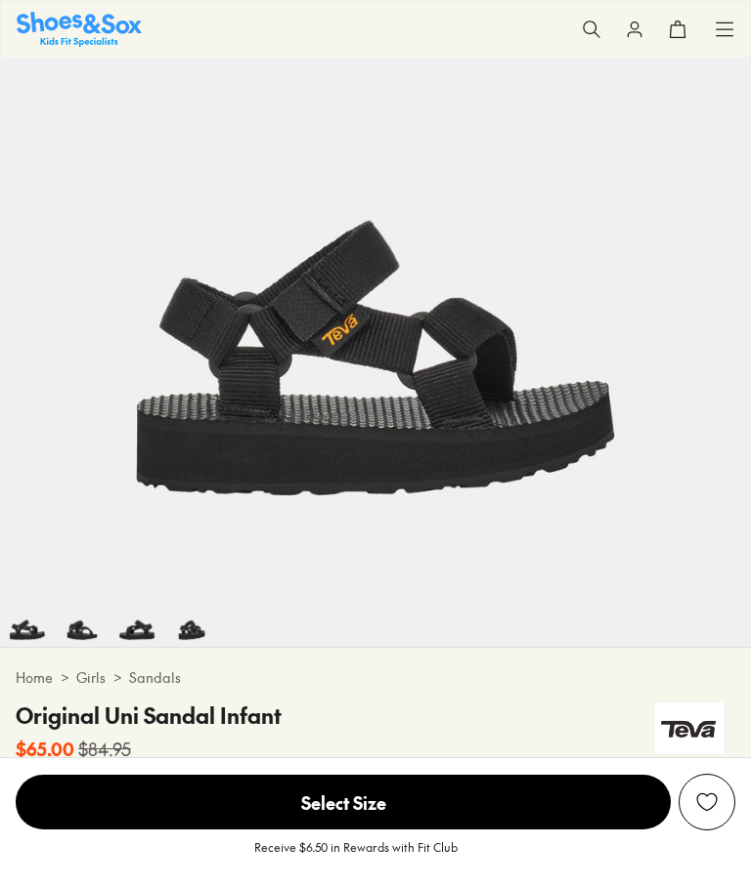
select select "*"
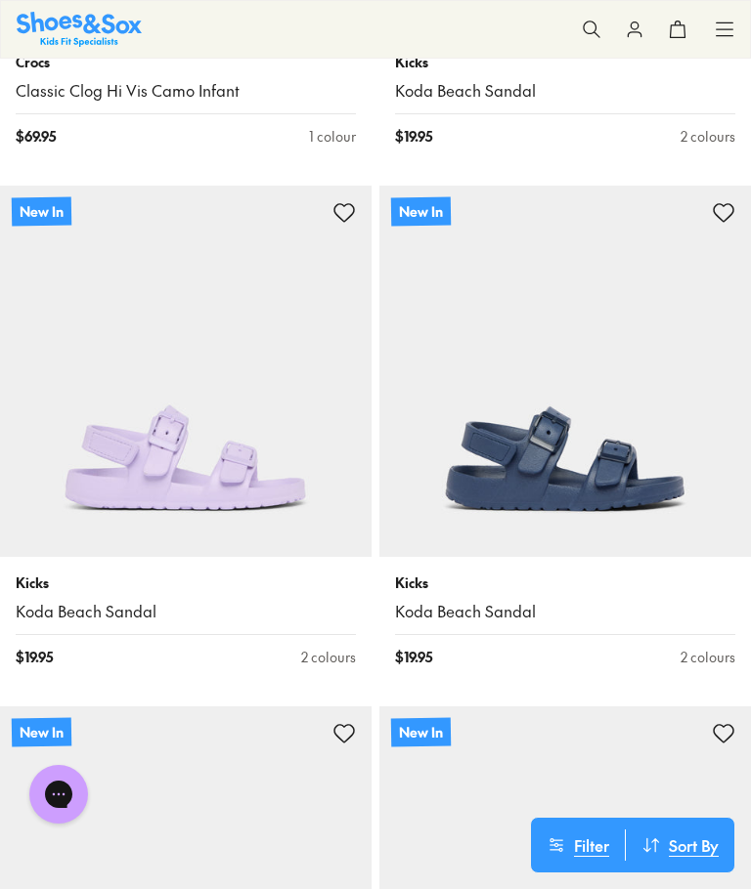
scroll to position [5340, 0]
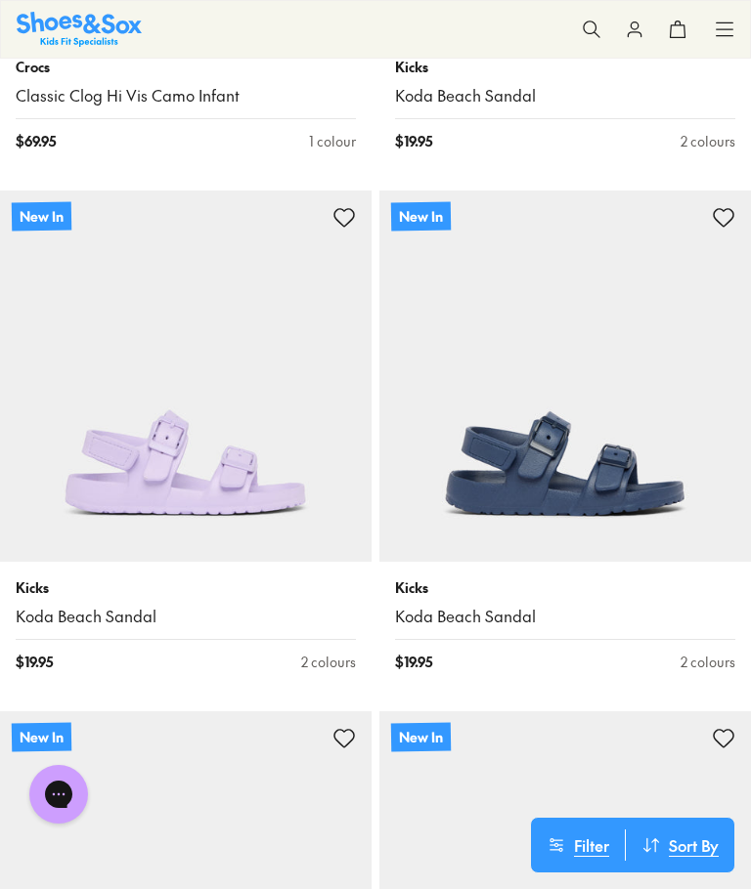
click at [624, 395] on img at bounding box center [564, 376] width 371 height 371
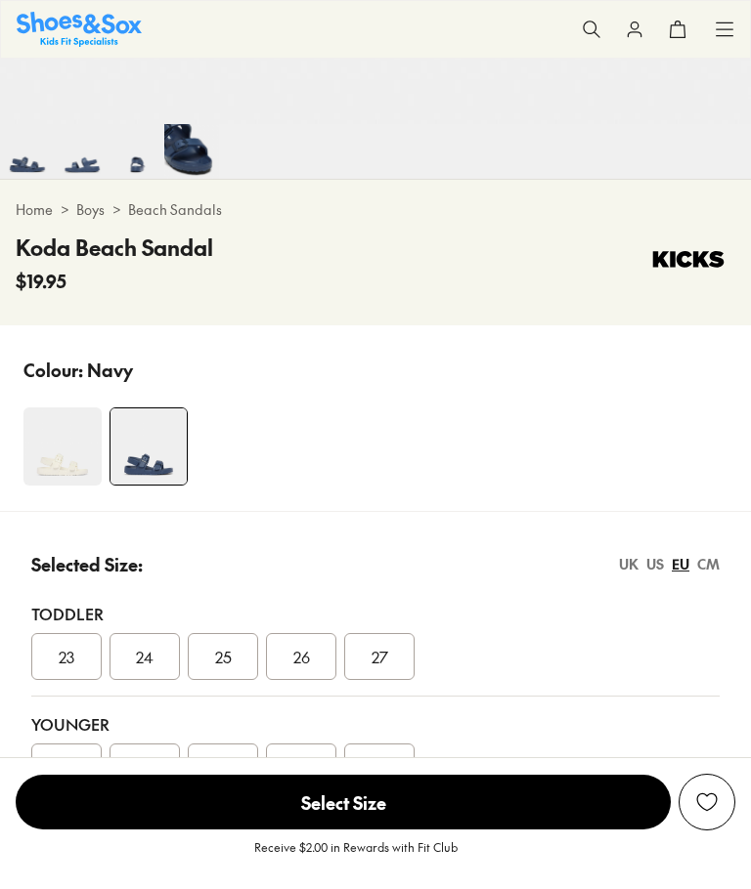
select select "*"
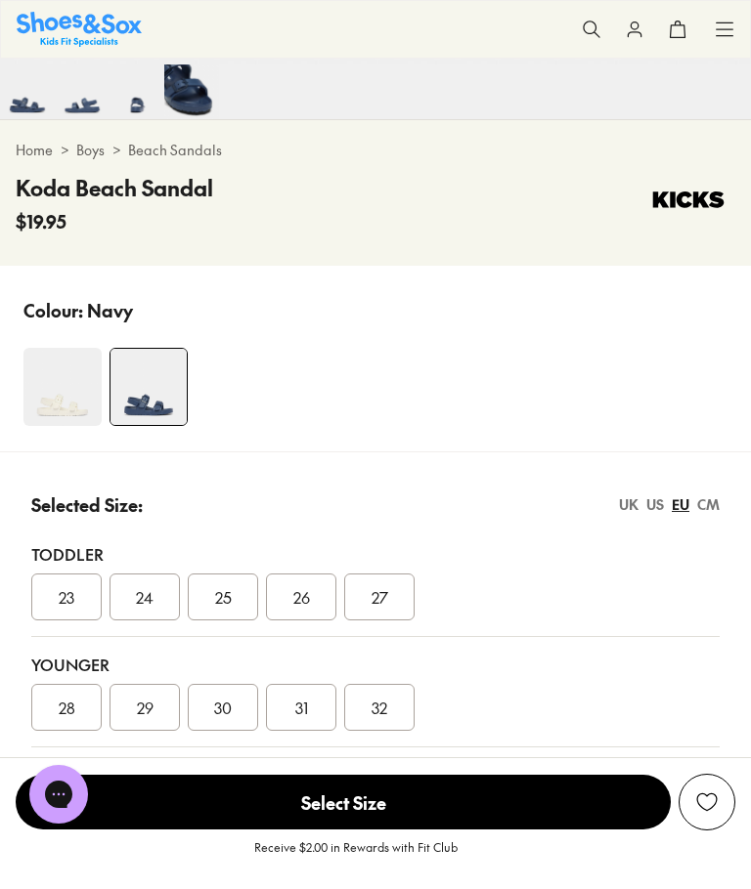
click at [647, 501] on div "US" at bounding box center [655, 505] width 18 height 21
click at [632, 505] on div "UK" at bounding box center [629, 505] width 20 height 21
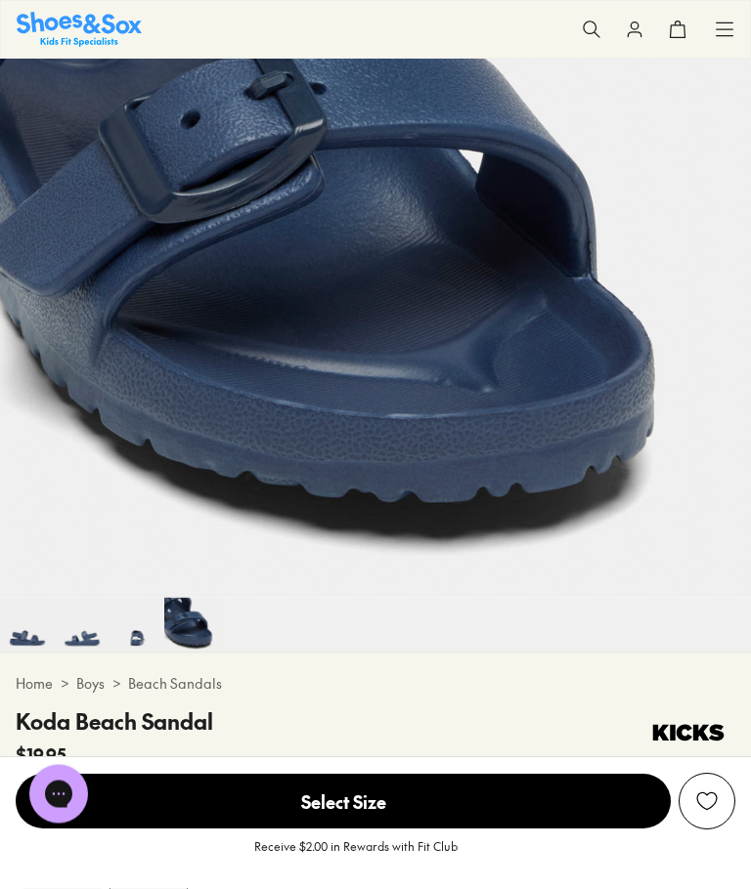
scroll to position [301, 0]
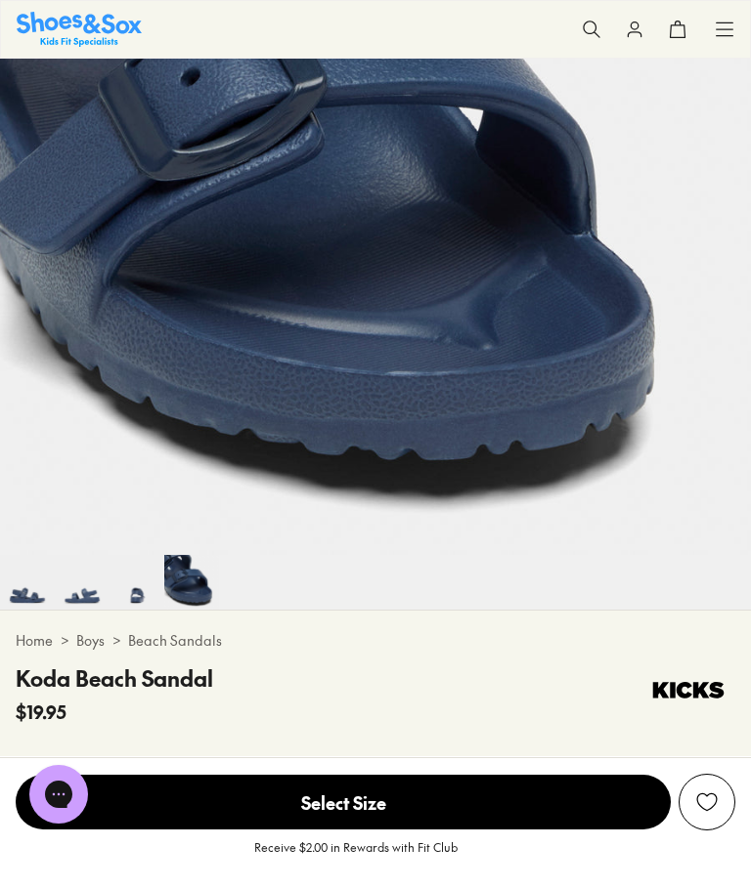
click at [146, 604] on img at bounding box center [136, 582] width 55 height 55
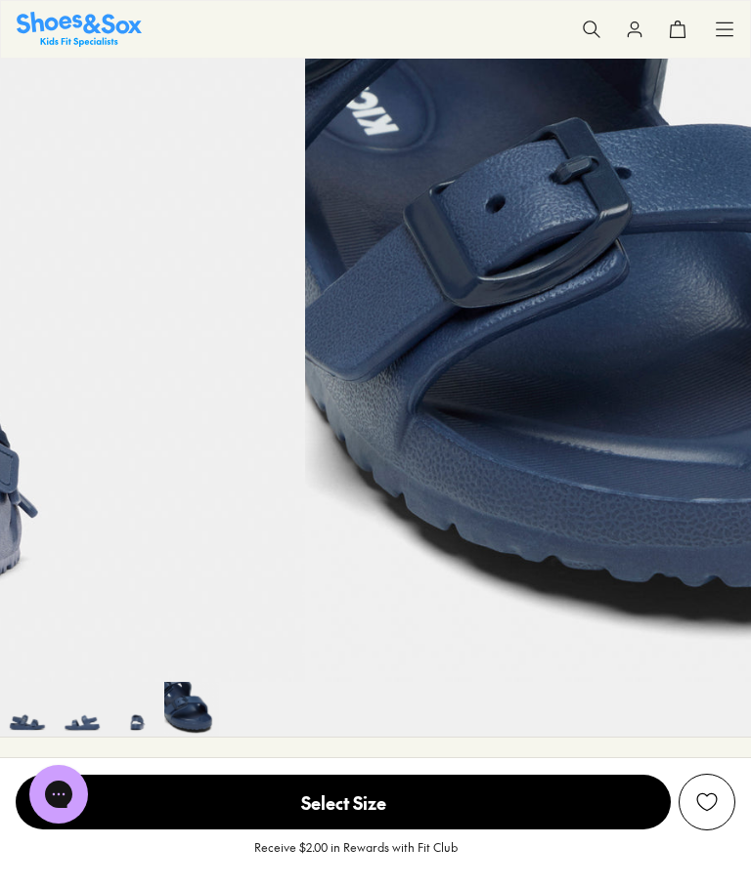
scroll to position [0, 1501]
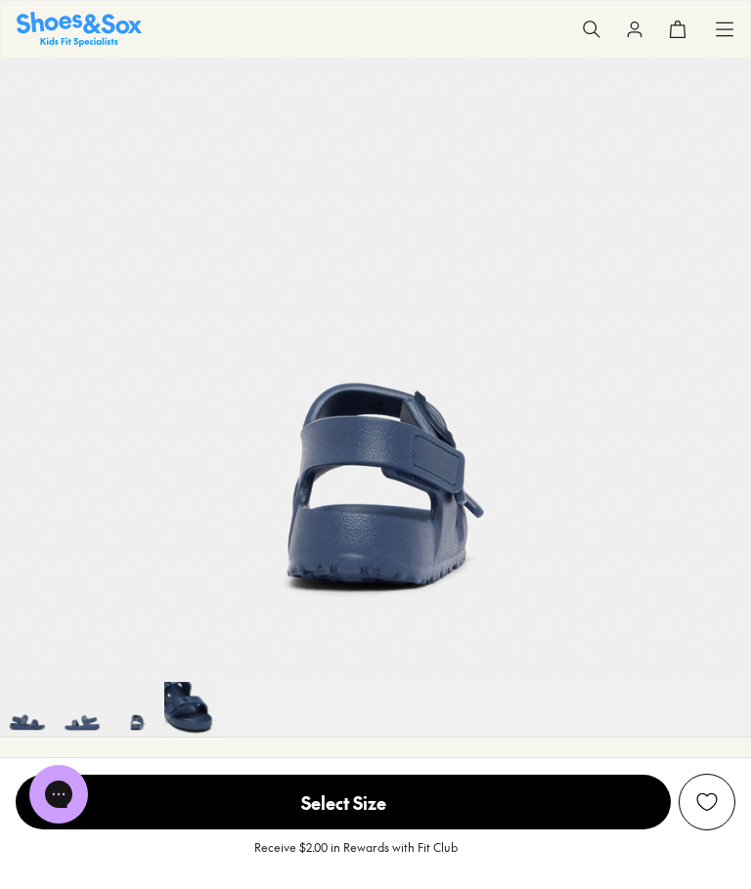
click at [128, 712] on img at bounding box center [136, 709] width 55 height 55
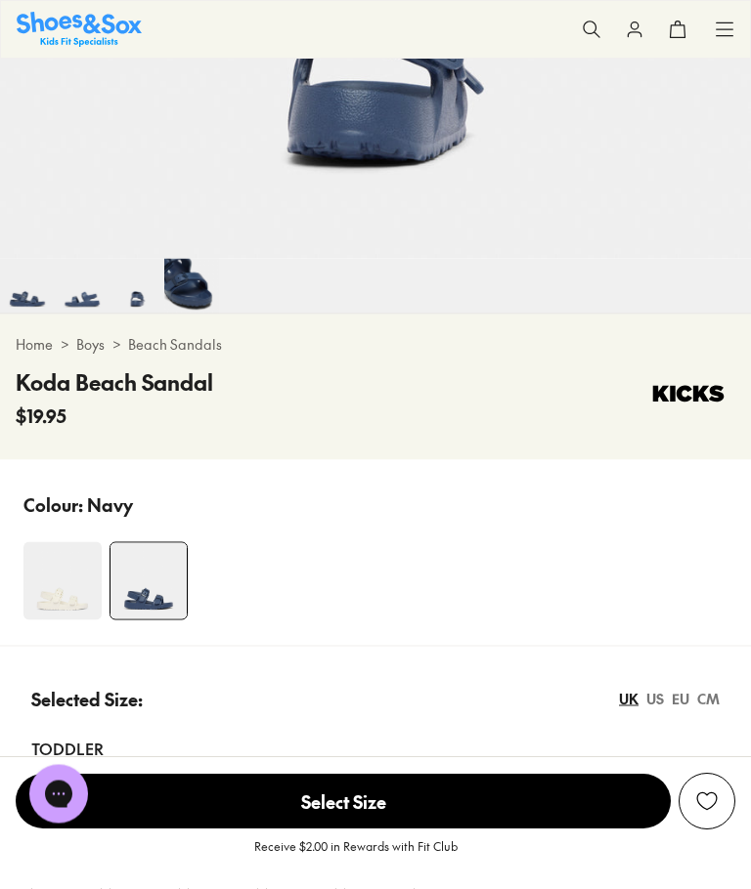
scroll to position [598, 0]
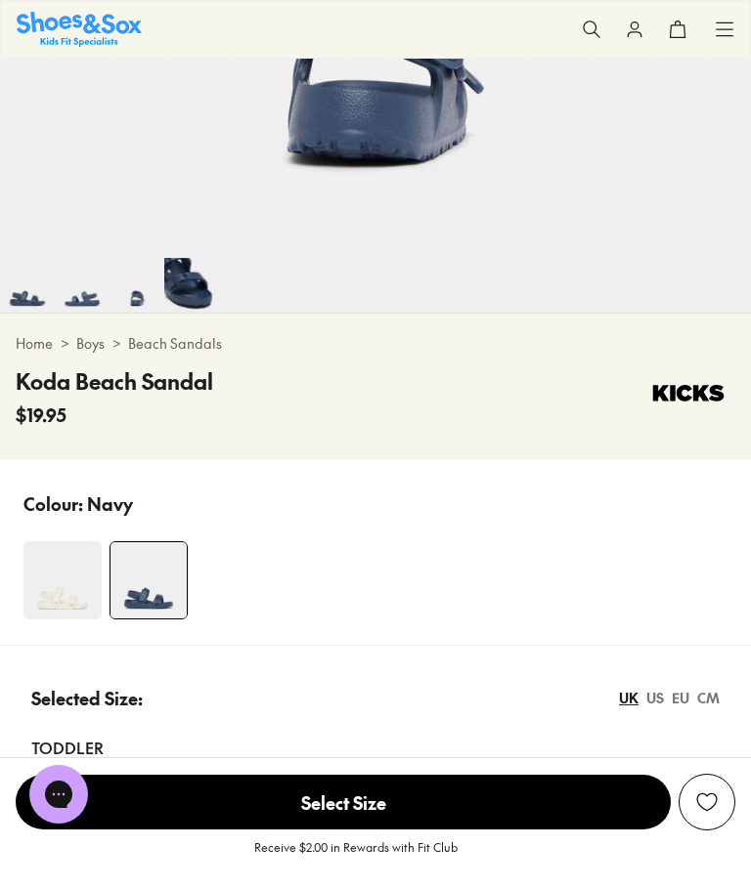
click at [63, 586] on img at bounding box center [62, 580] width 78 height 78
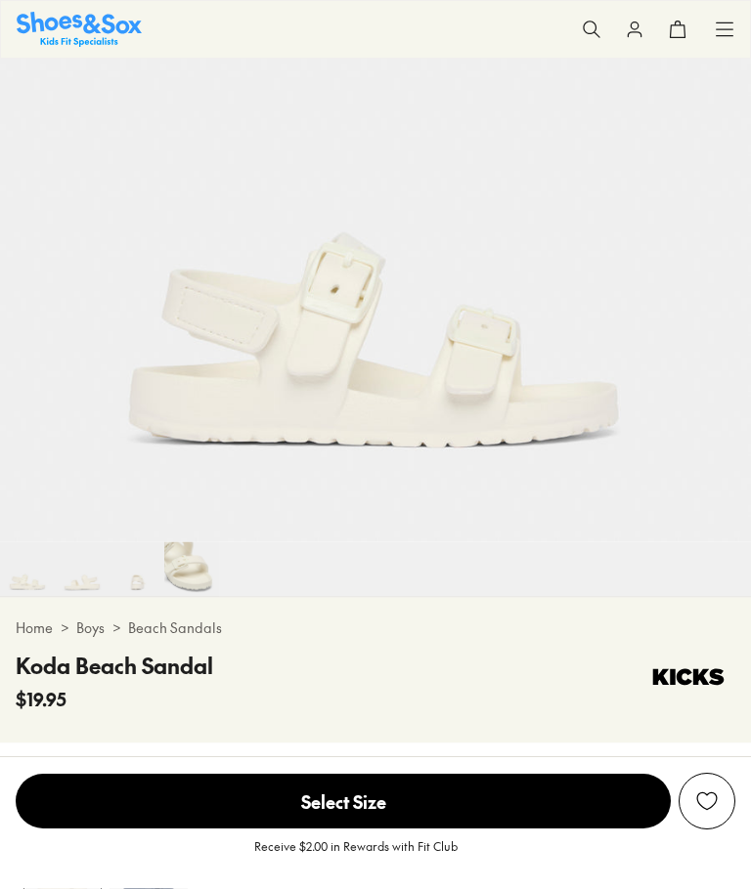
select select "*"
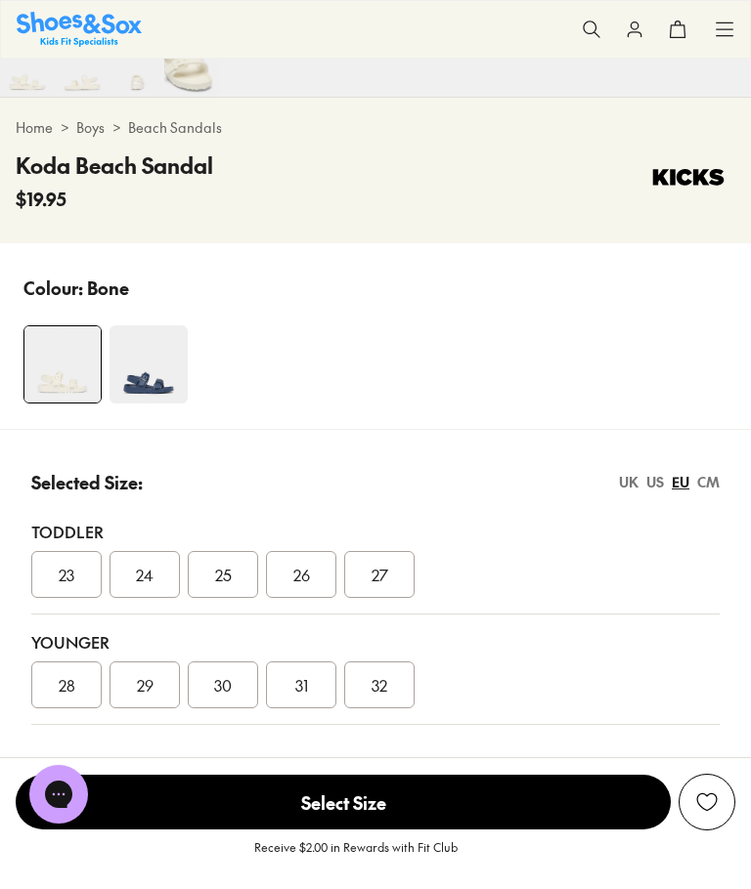
click at [626, 479] on div "UK" at bounding box center [629, 482] width 20 height 21
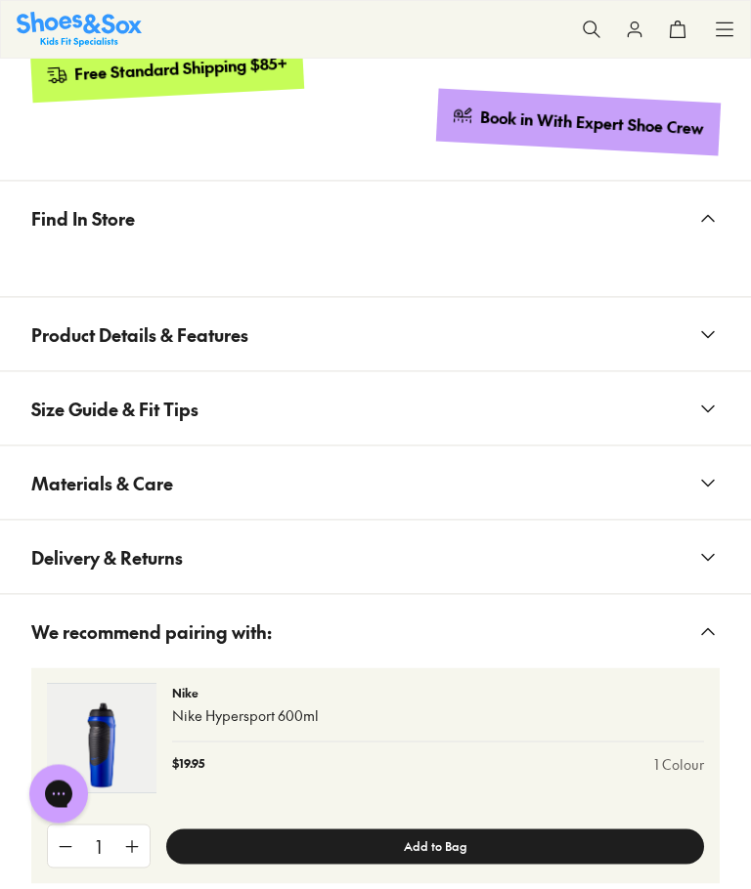
scroll to position [1803, 0]
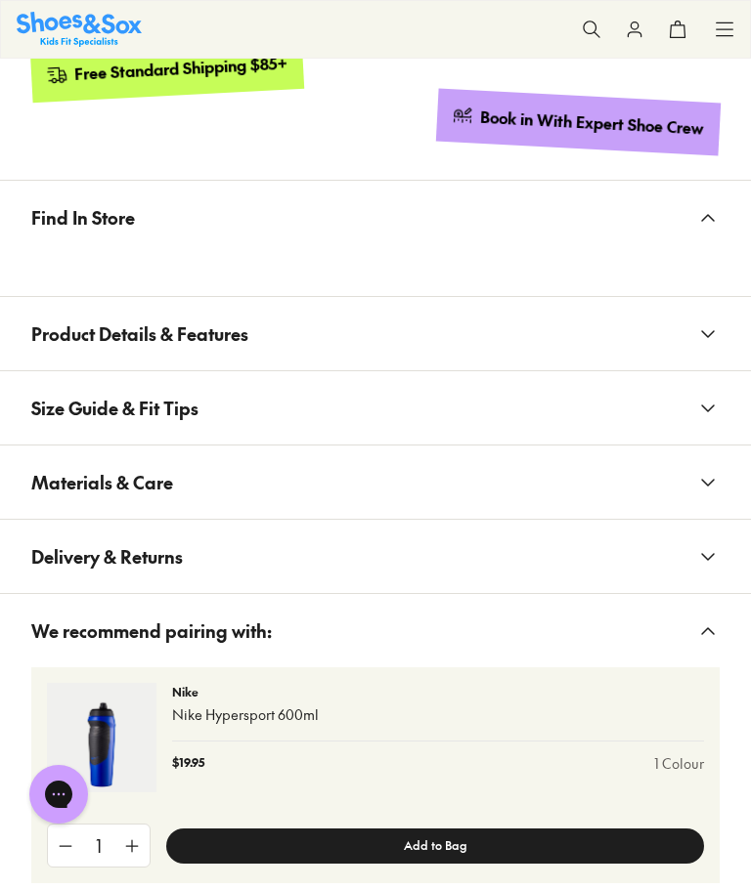
click at [708, 397] on icon at bounding box center [707, 408] width 23 height 23
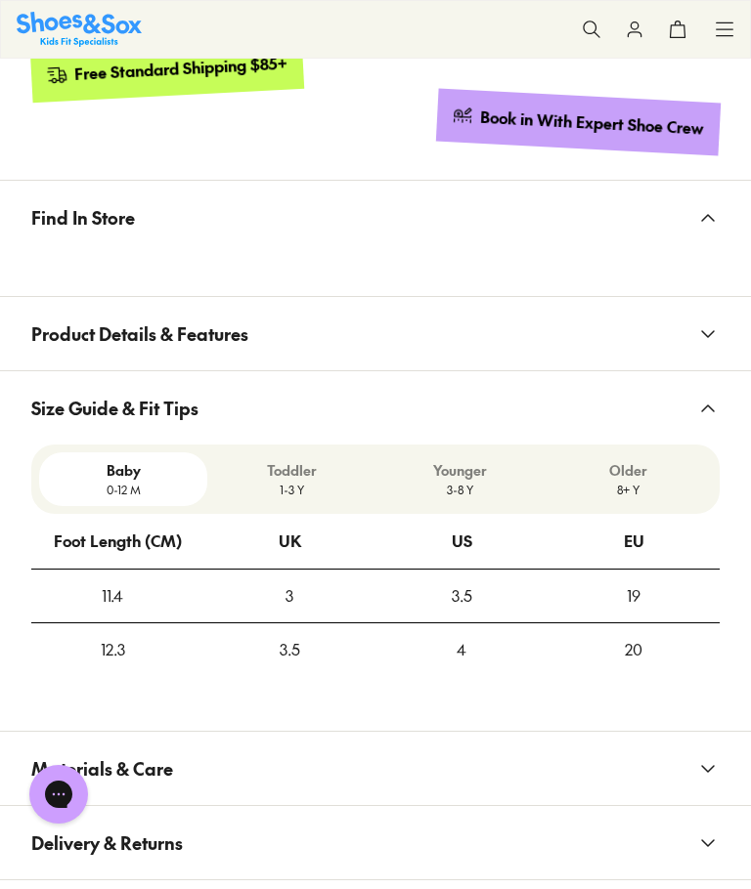
click at [711, 333] on icon at bounding box center [707, 334] width 23 height 23
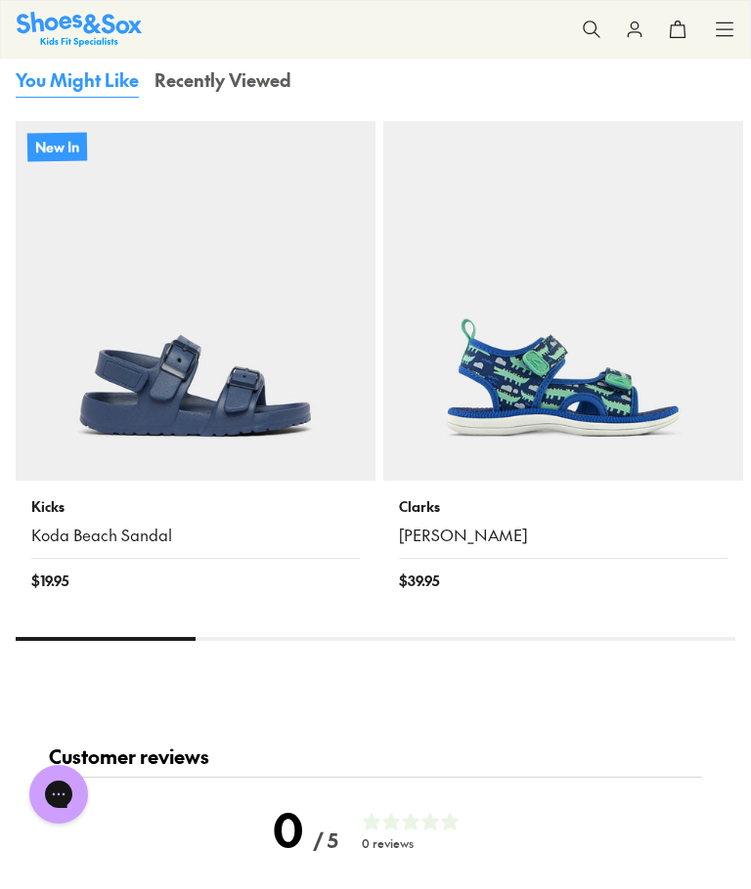
scroll to position [3308, 0]
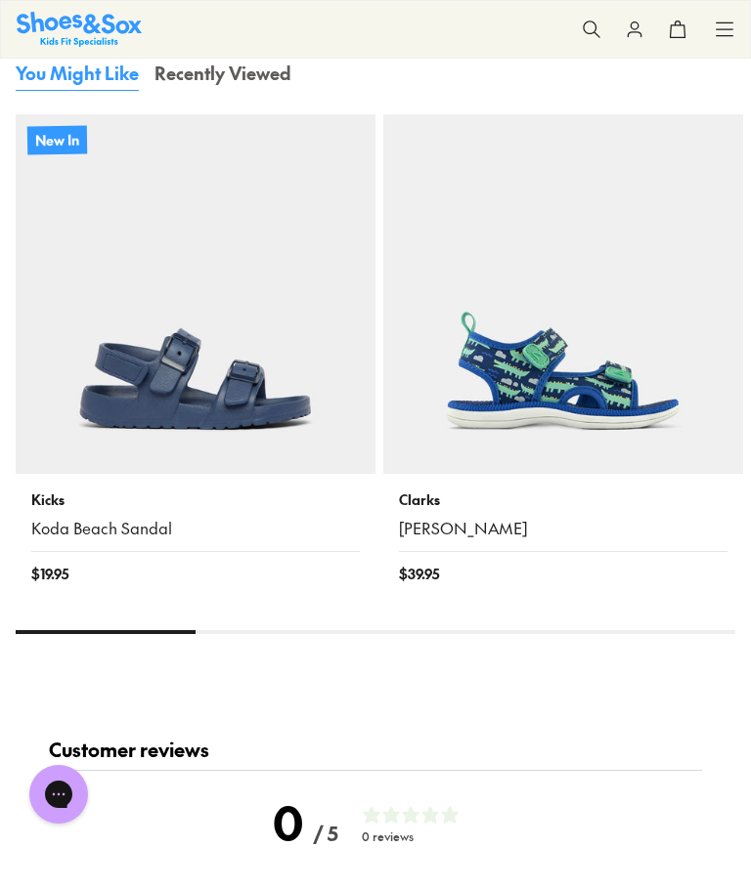
click at [587, 403] on img at bounding box center [563, 294] width 360 height 360
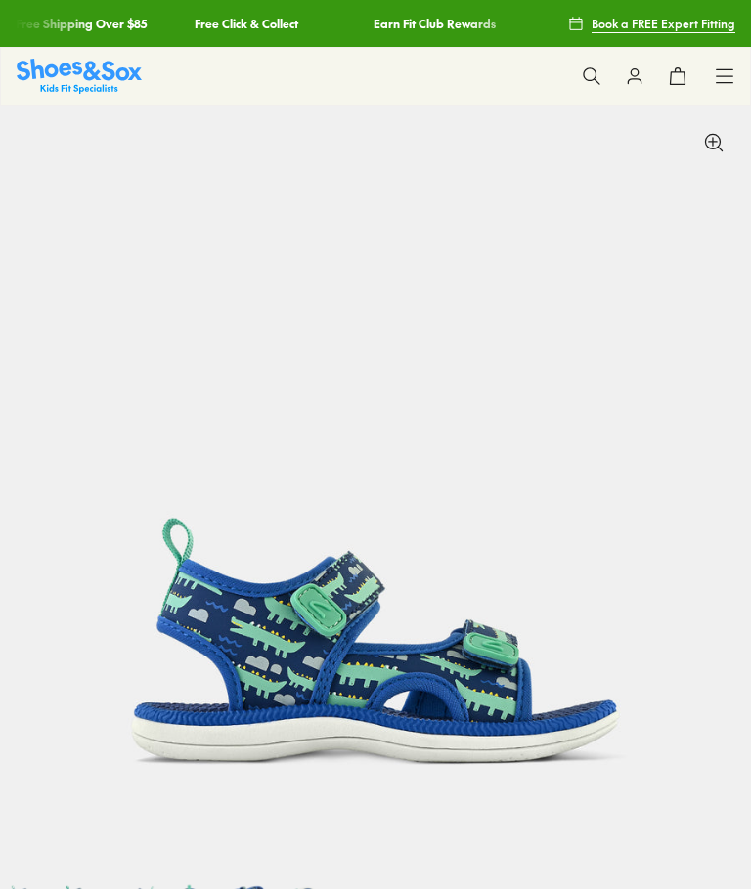
scroll to position [815, 0]
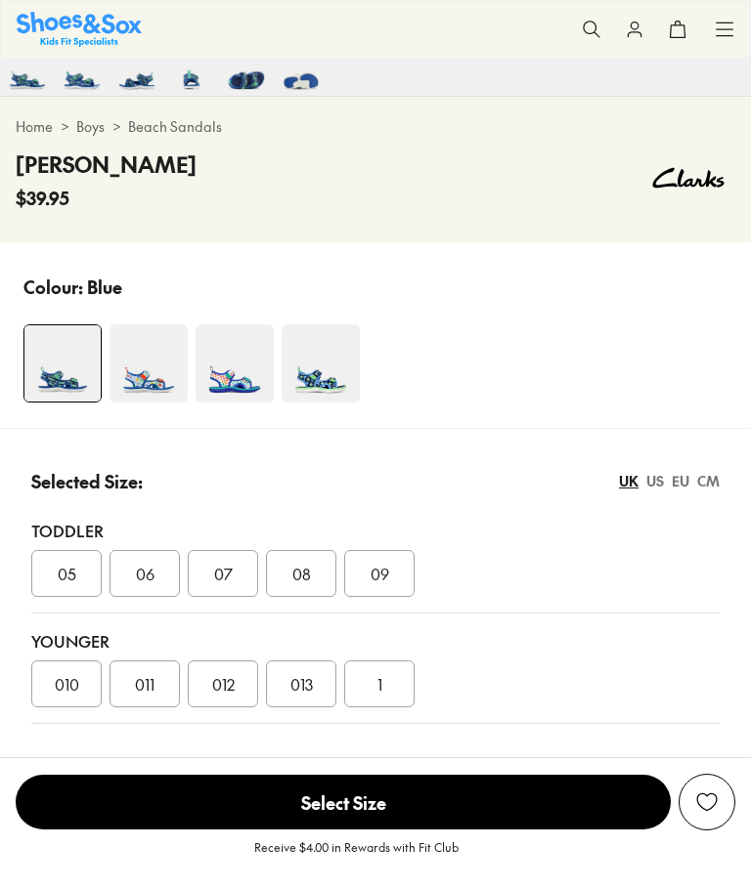
select select "*"
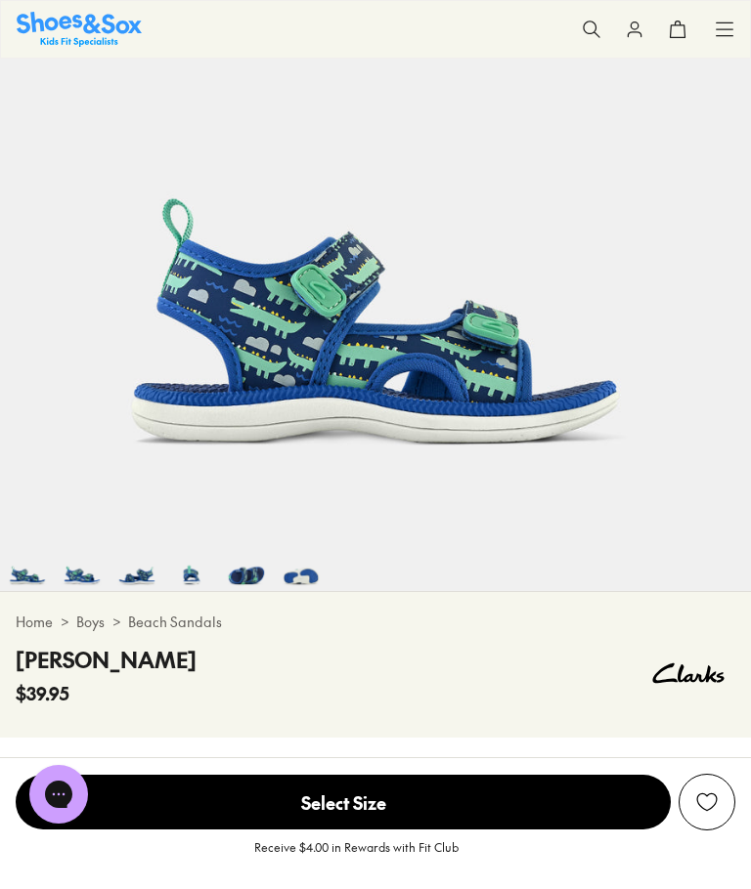
scroll to position [0, 0]
click at [193, 576] on img at bounding box center [191, 564] width 55 height 55
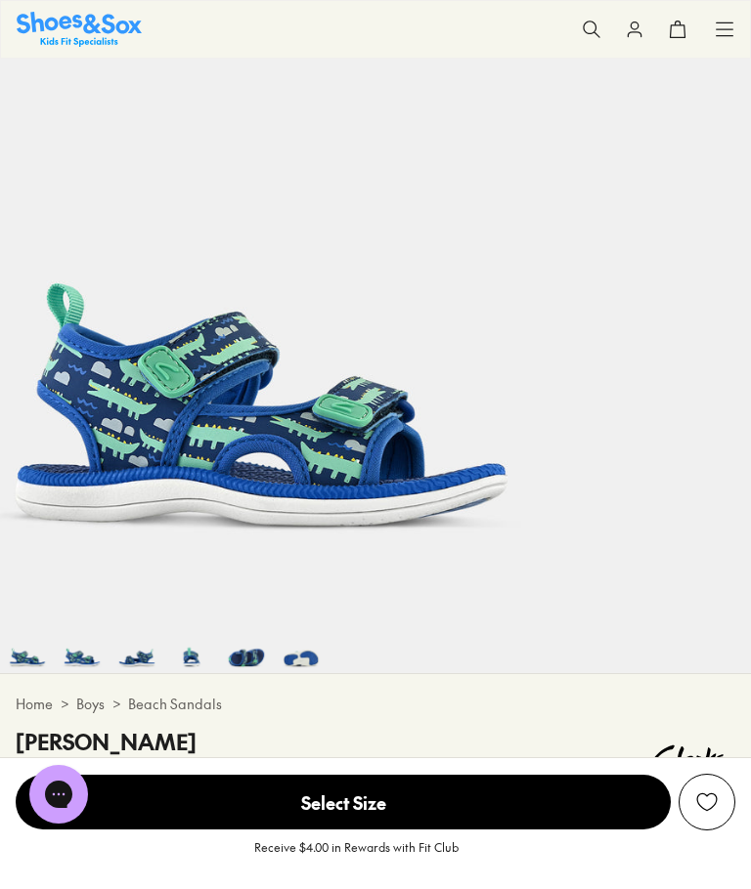
scroll to position [0, 2252]
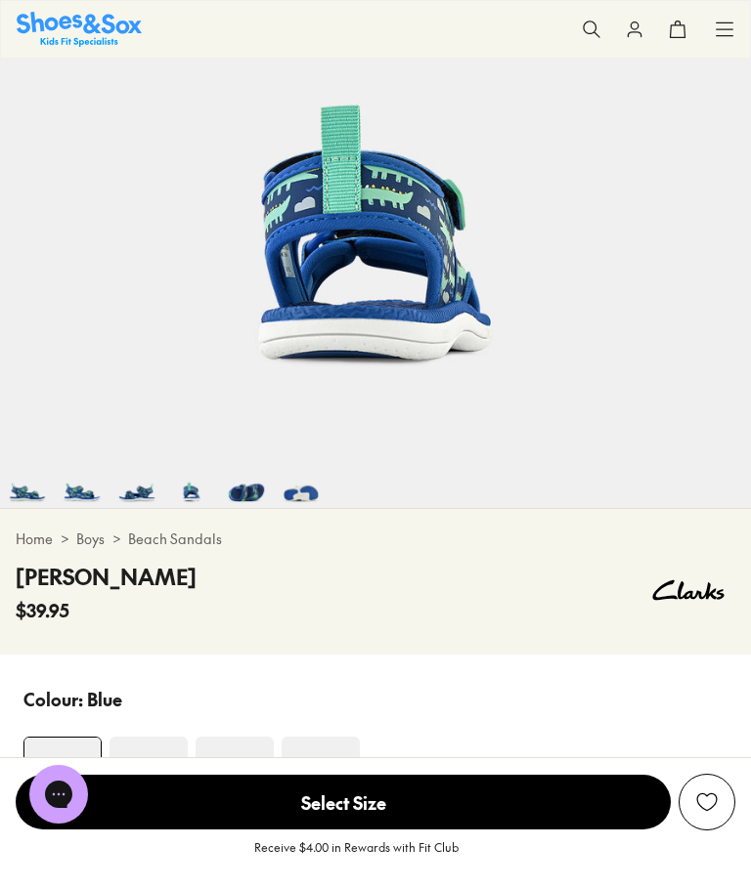
click at [84, 494] on img at bounding box center [82, 480] width 55 height 55
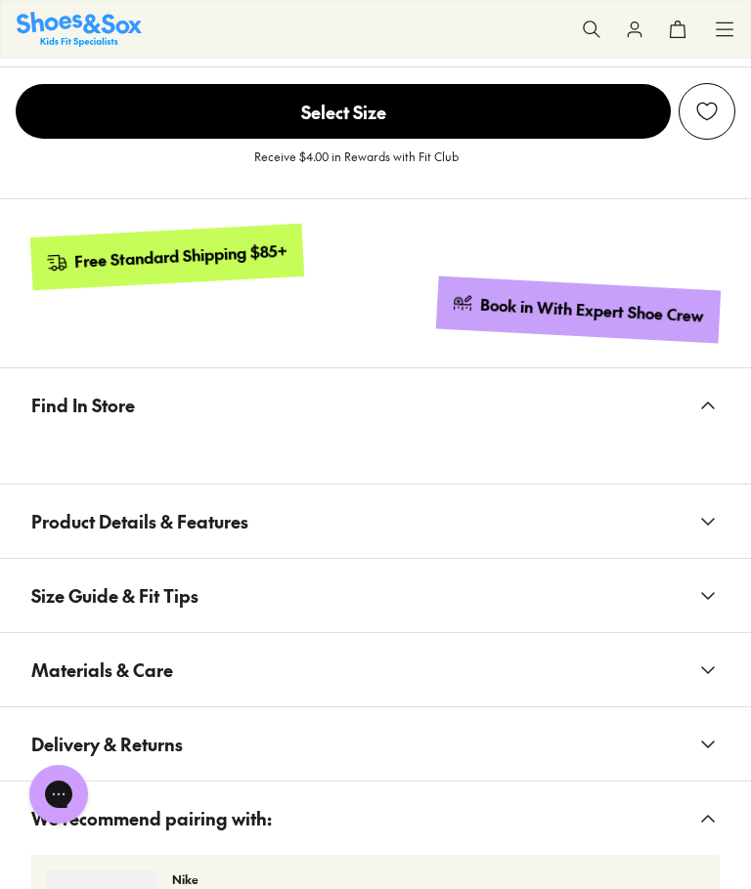
scroll to position [1619, 0]
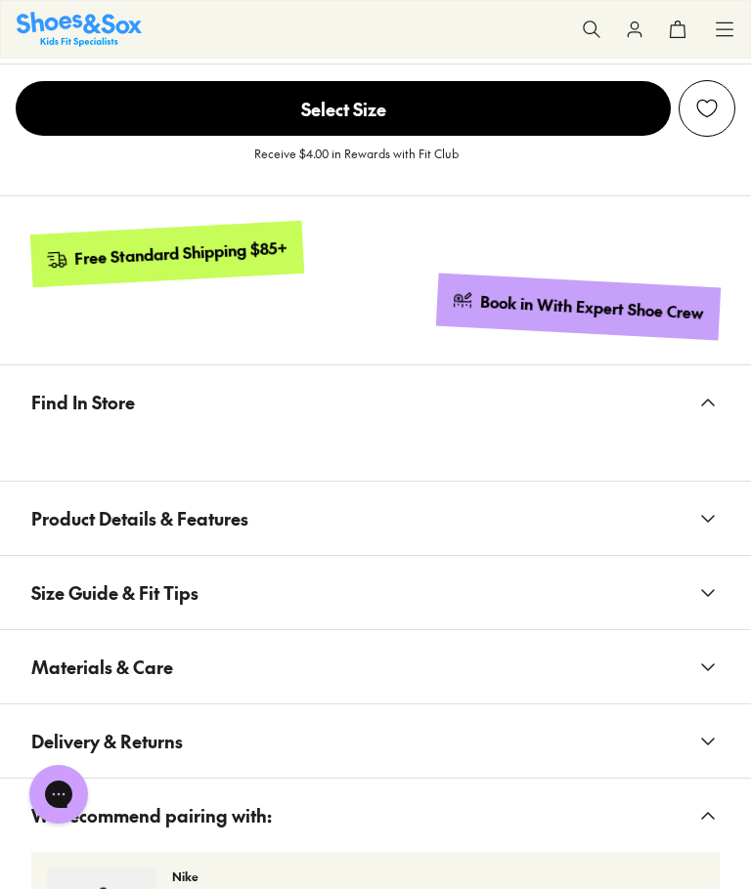
click at [715, 586] on icon at bounding box center [707, 593] width 23 height 23
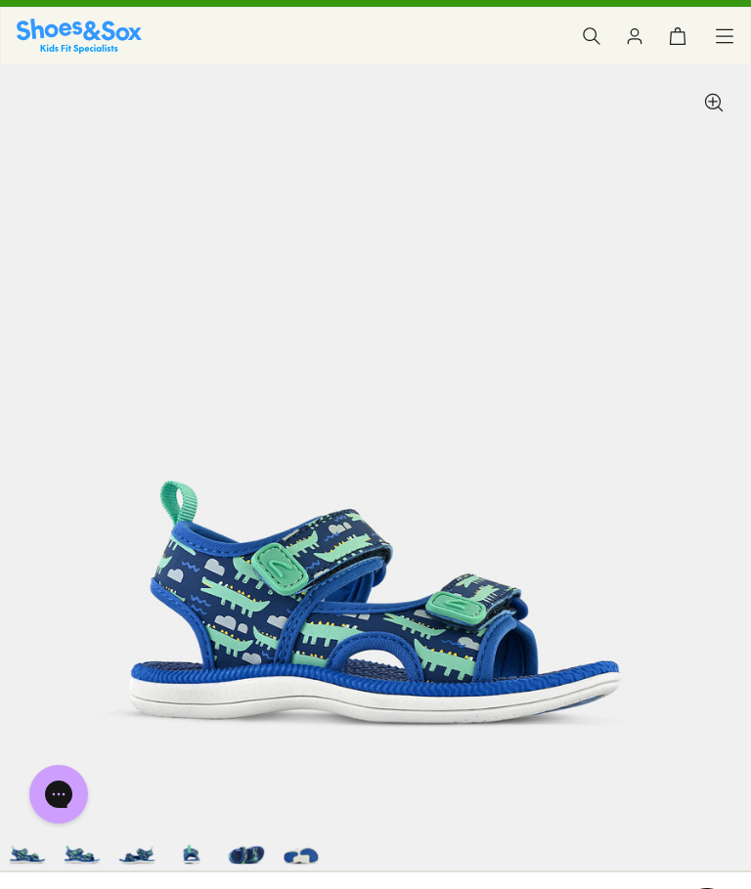
scroll to position [0, 0]
